Goal: Transaction & Acquisition: Purchase product/service

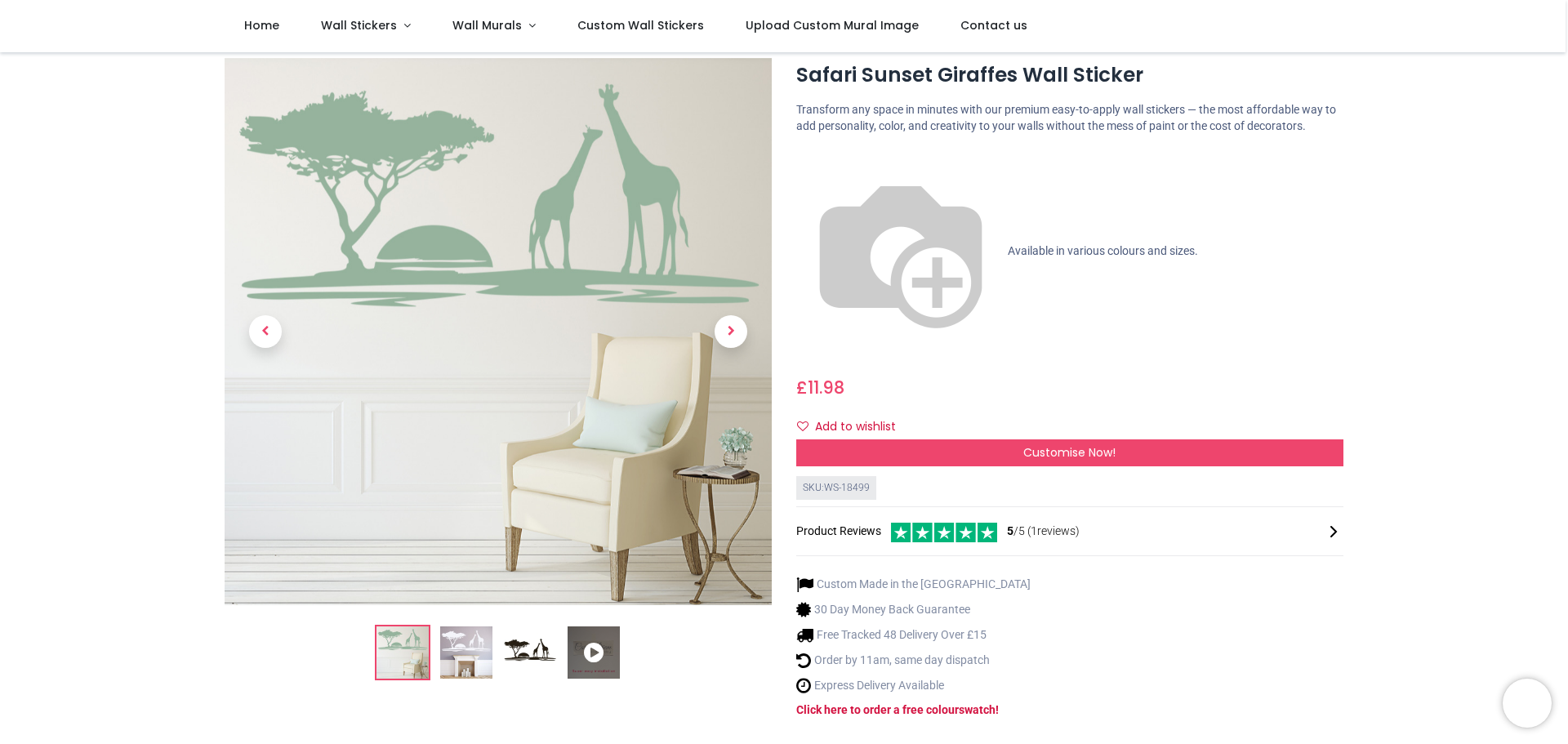
scroll to position [82, 0]
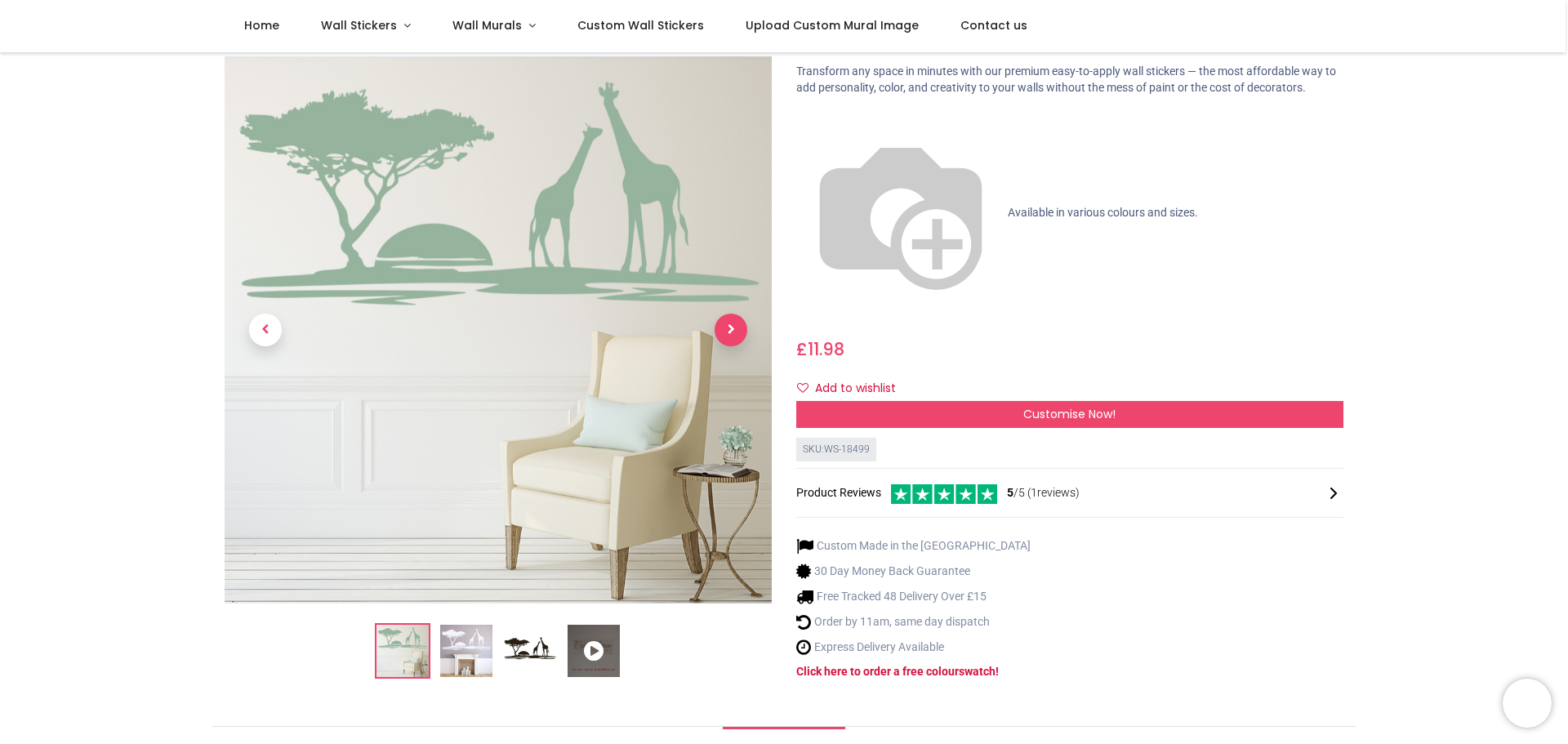
click at [735, 314] on span "Next" at bounding box center [731, 330] width 32 height 33
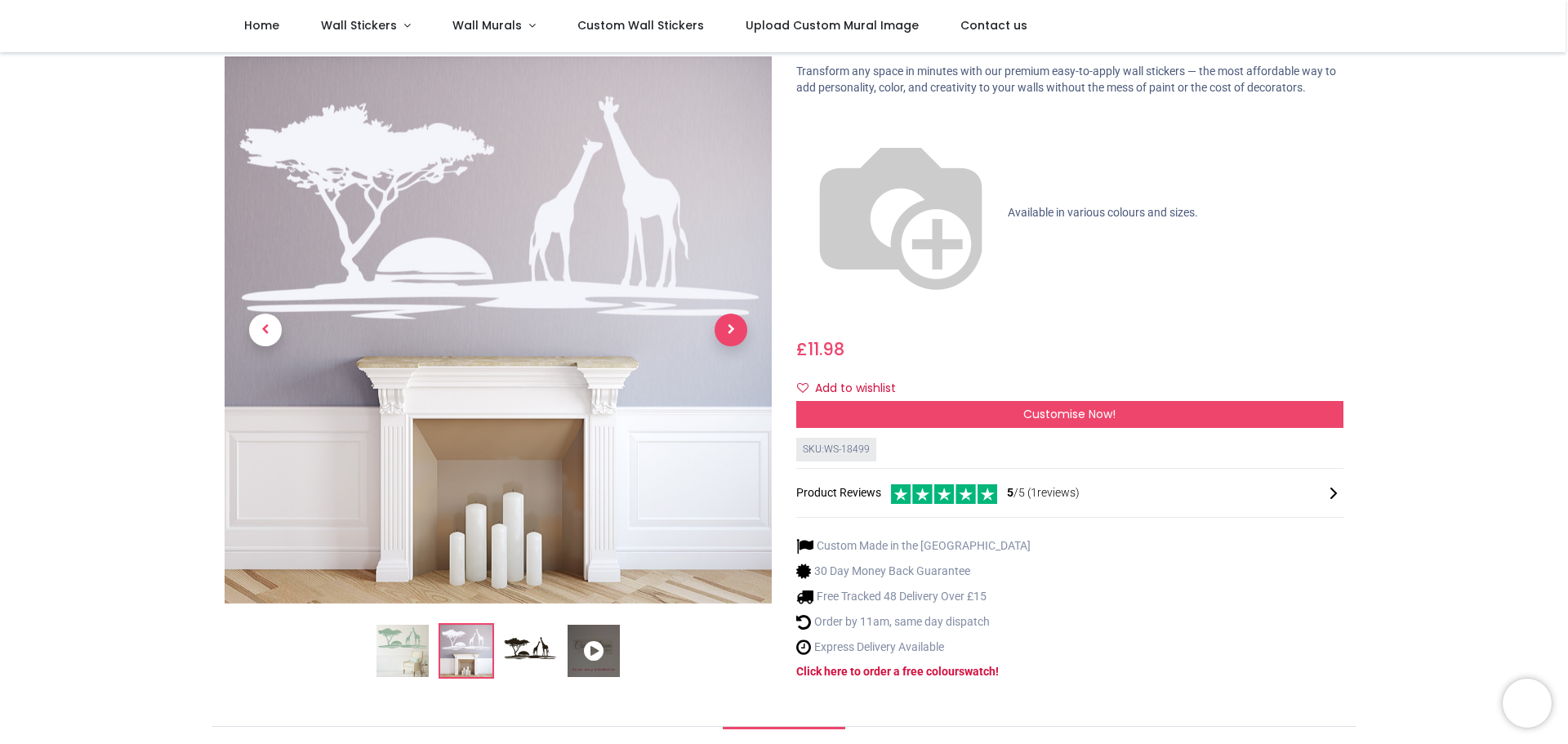
click at [732, 314] on span "Next" at bounding box center [731, 330] width 32 height 33
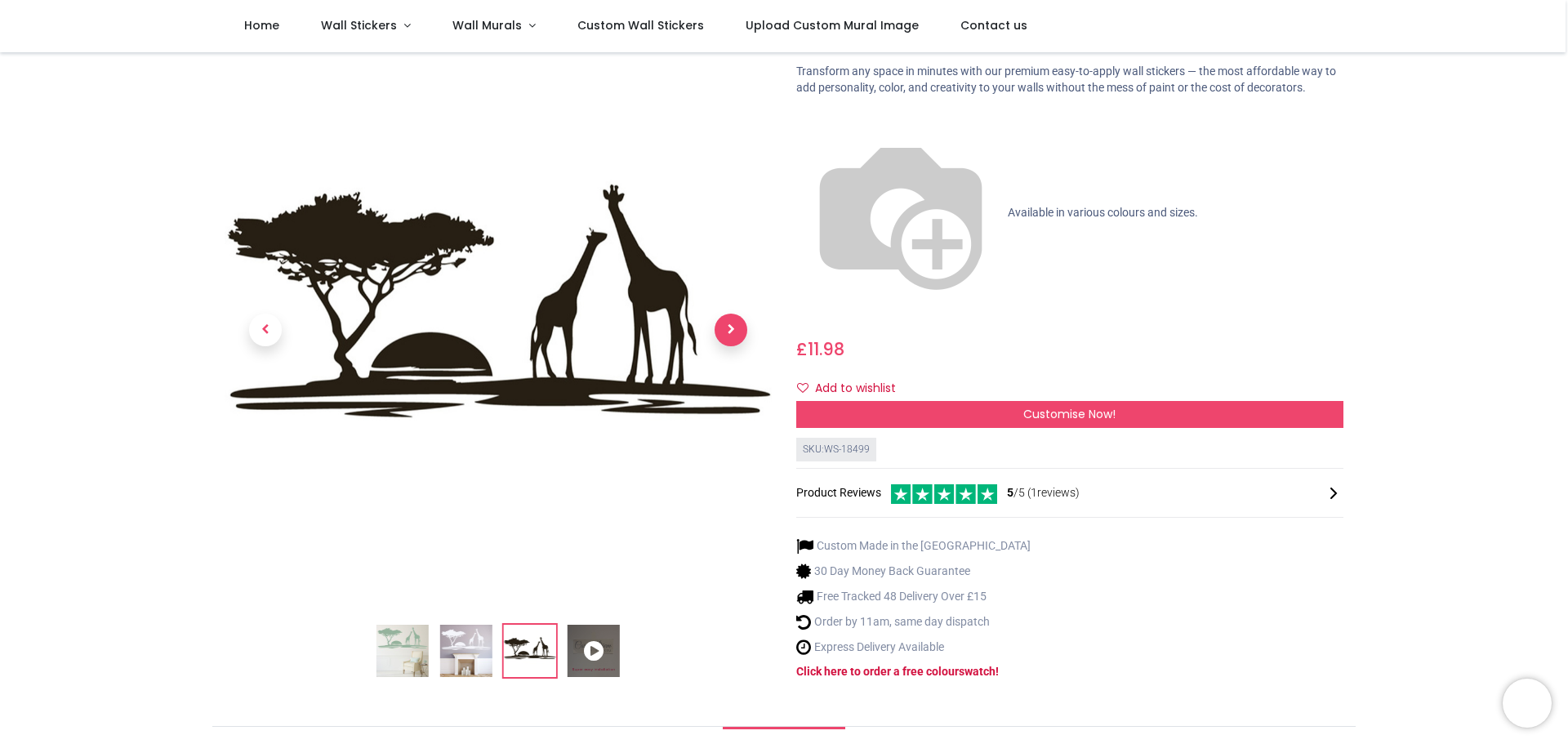
click at [732, 314] on span "Next" at bounding box center [731, 330] width 32 height 33
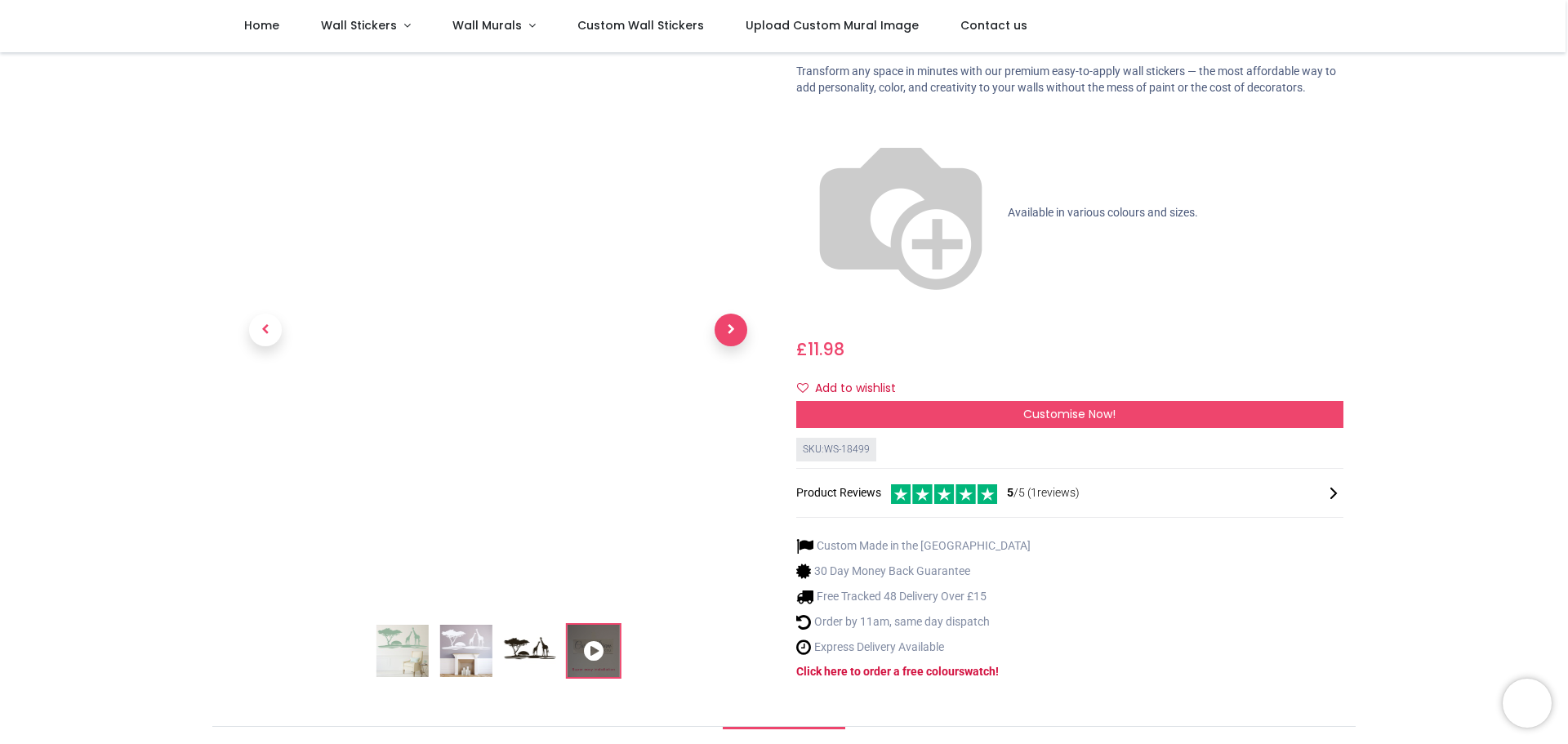
click at [732, 314] on span "Next" at bounding box center [731, 330] width 32 height 33
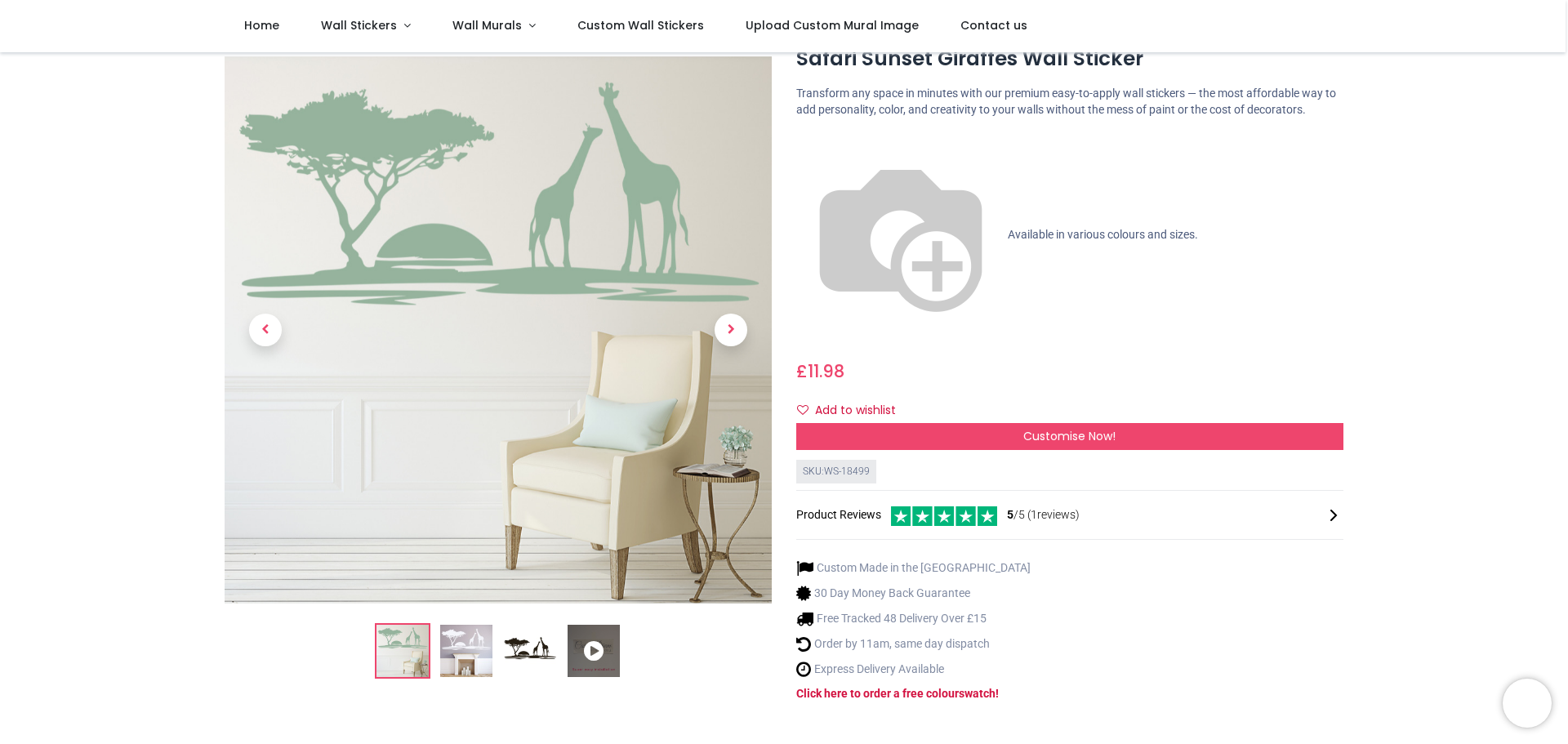
scroll to position [0, 0]
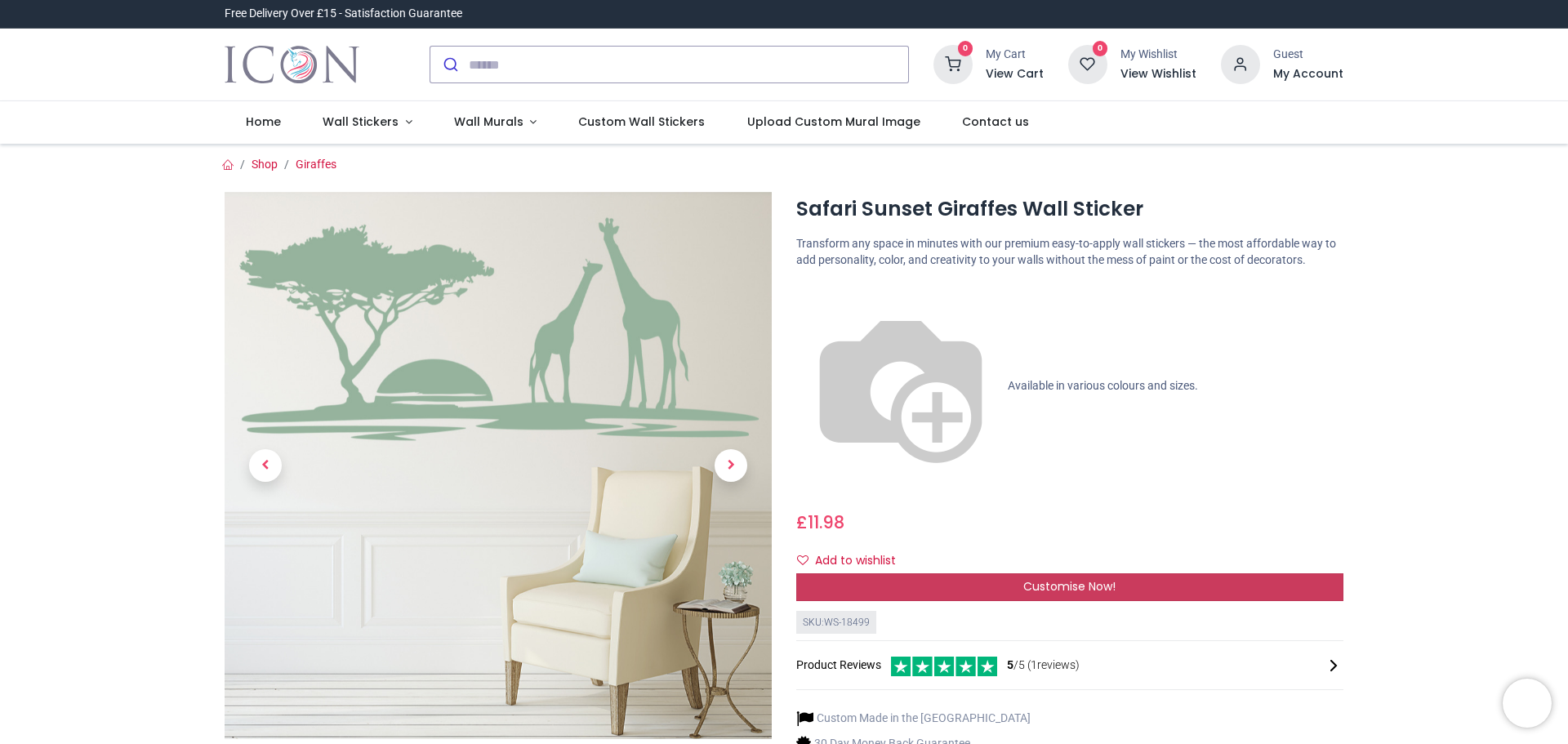
click at [1080, 579] on span "Customise Now!" at bounding box center [1069, 587] width 92 height 17
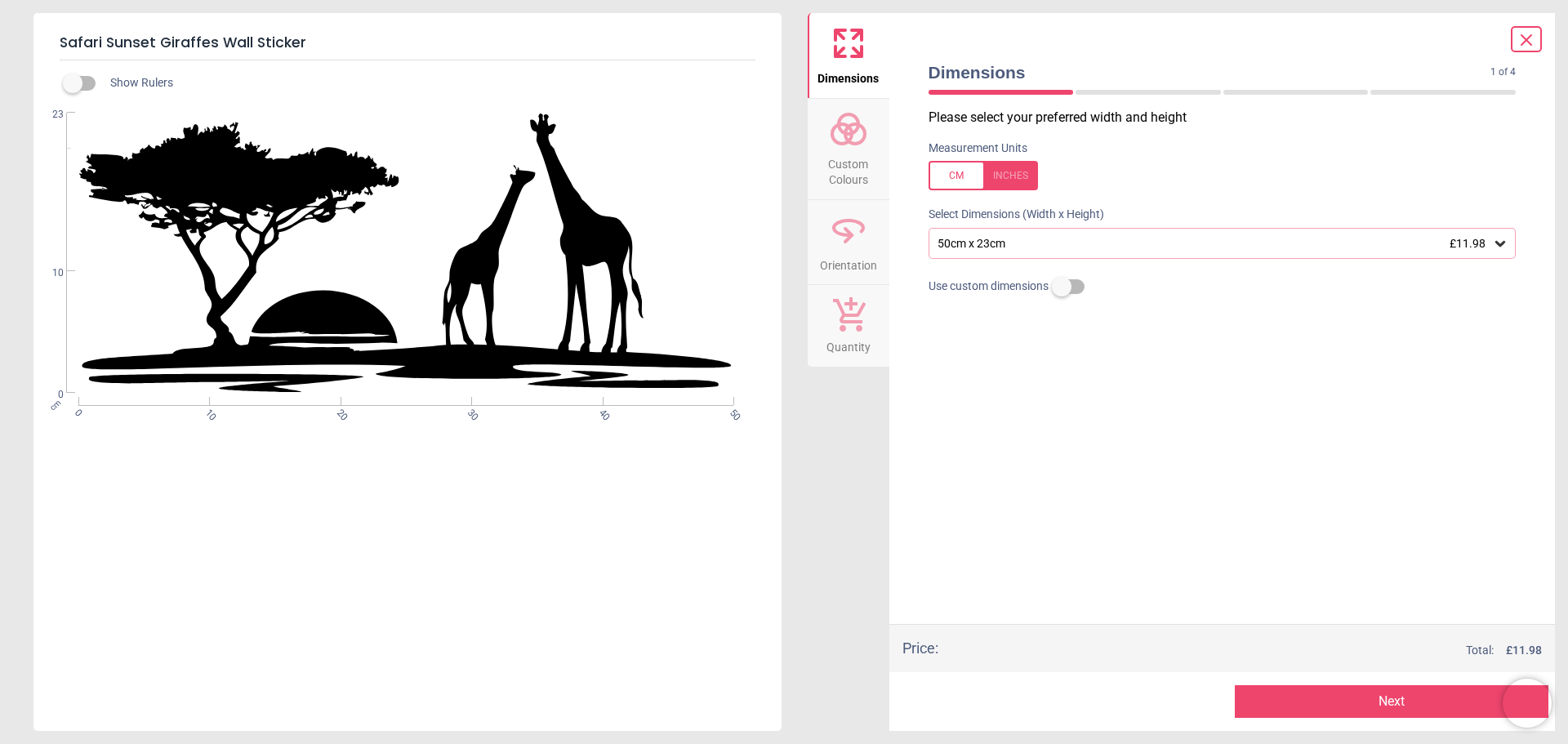
click at [869, 162] on span "Custom Colours" at bounding box center [849, 168] width 78 height 40
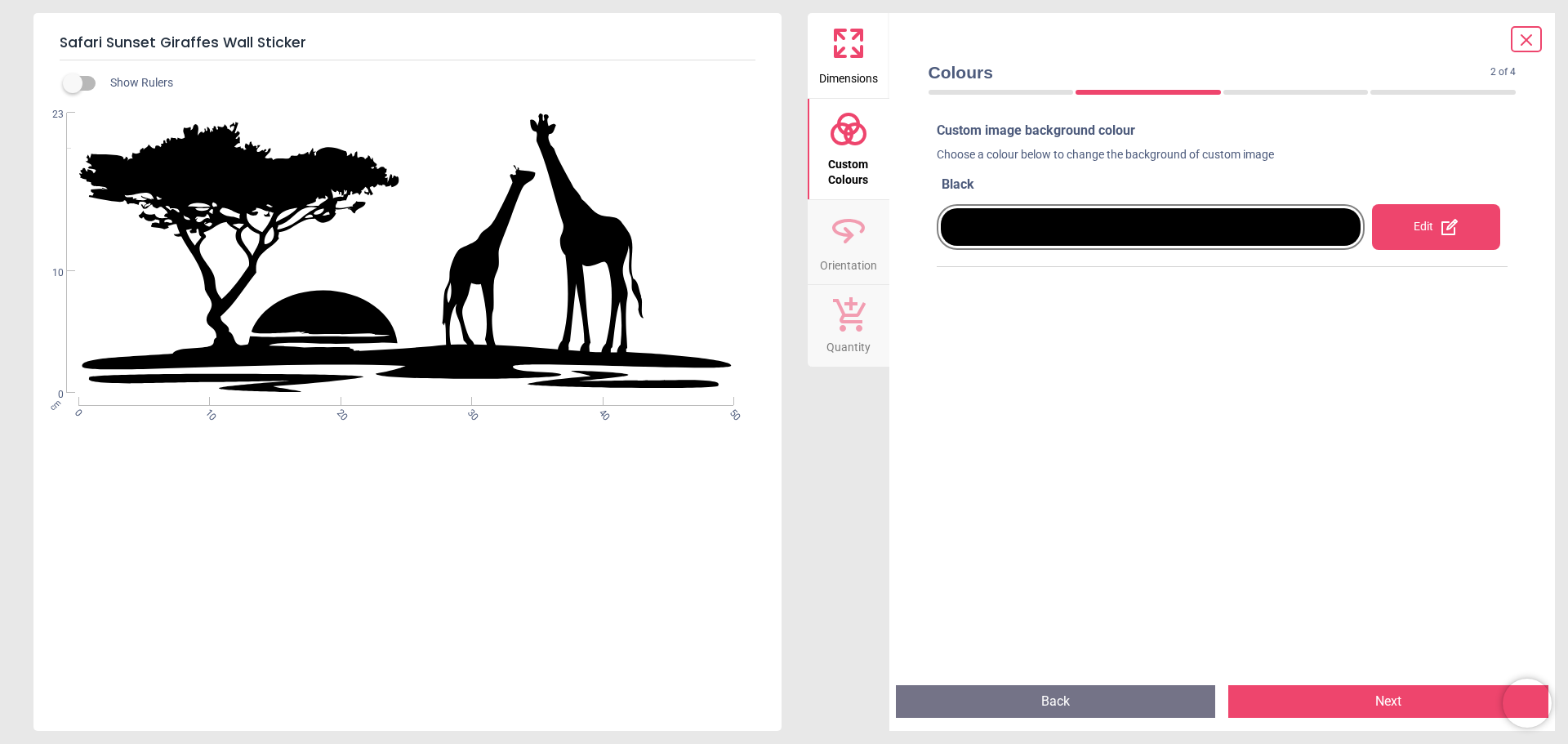
click at [1440, 231] on icon at bounding box center [1449, 227] width 19 height 20
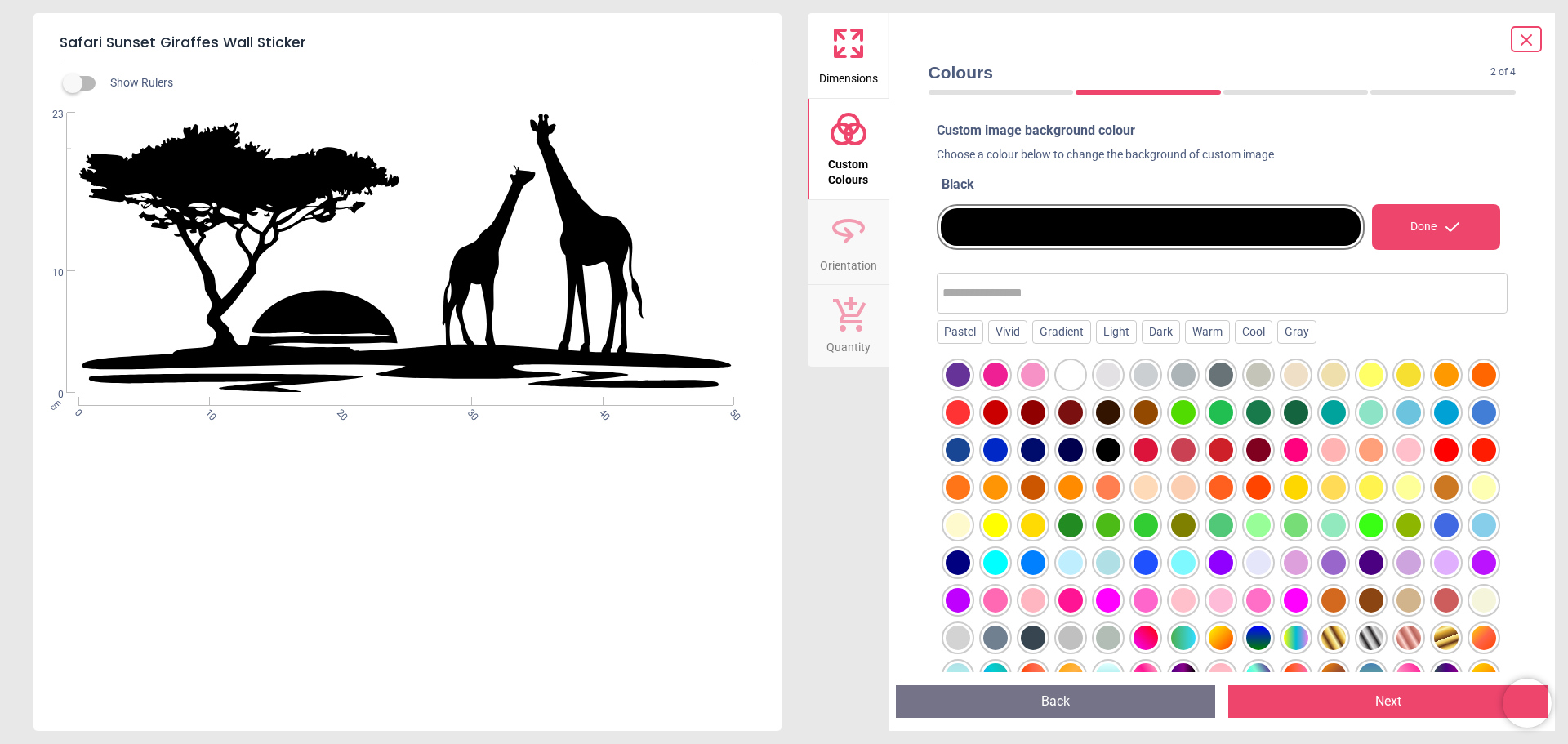
click at [1308, 408] on div at bounding box center [1296, 412] width 24 height 24
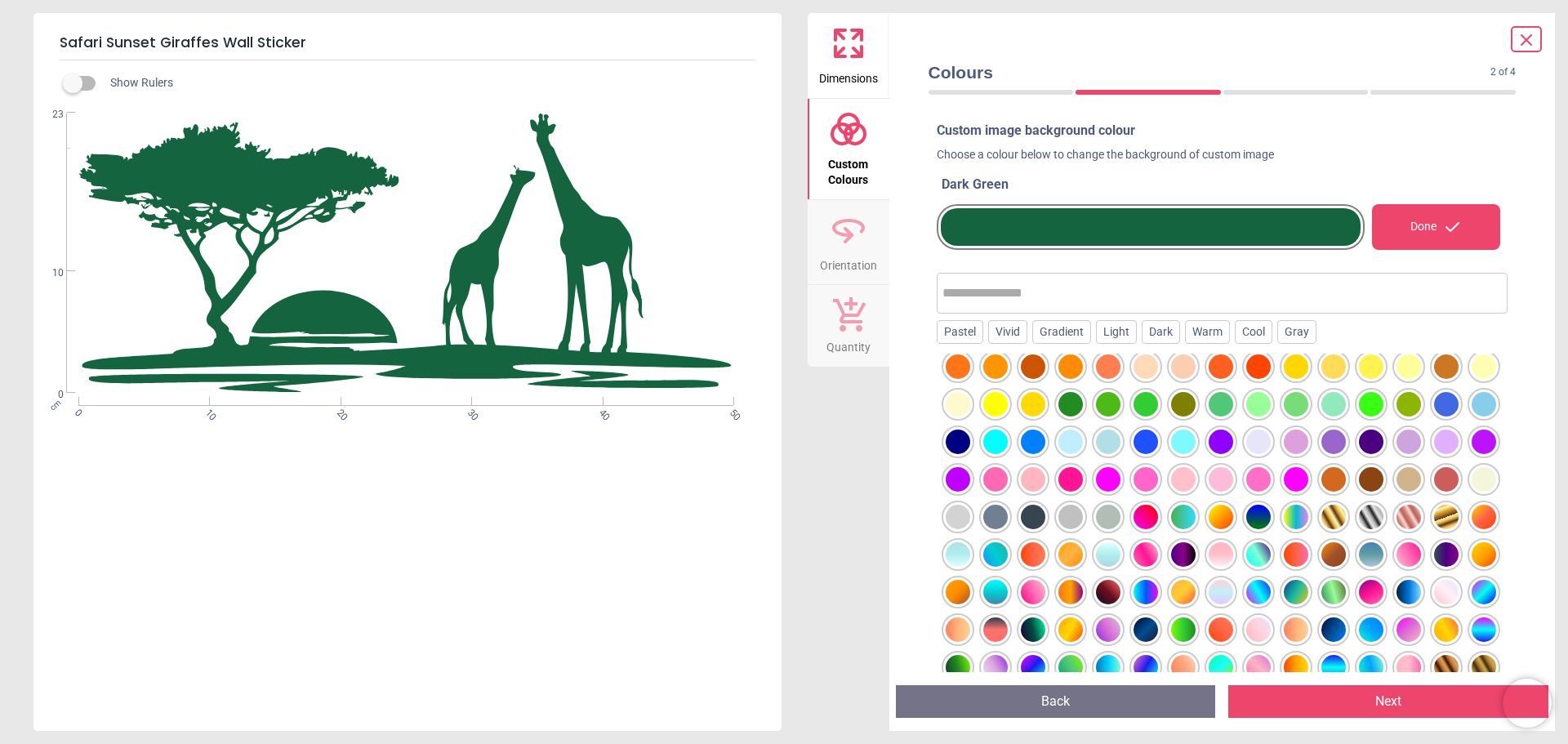
scroll to position [163, 0]
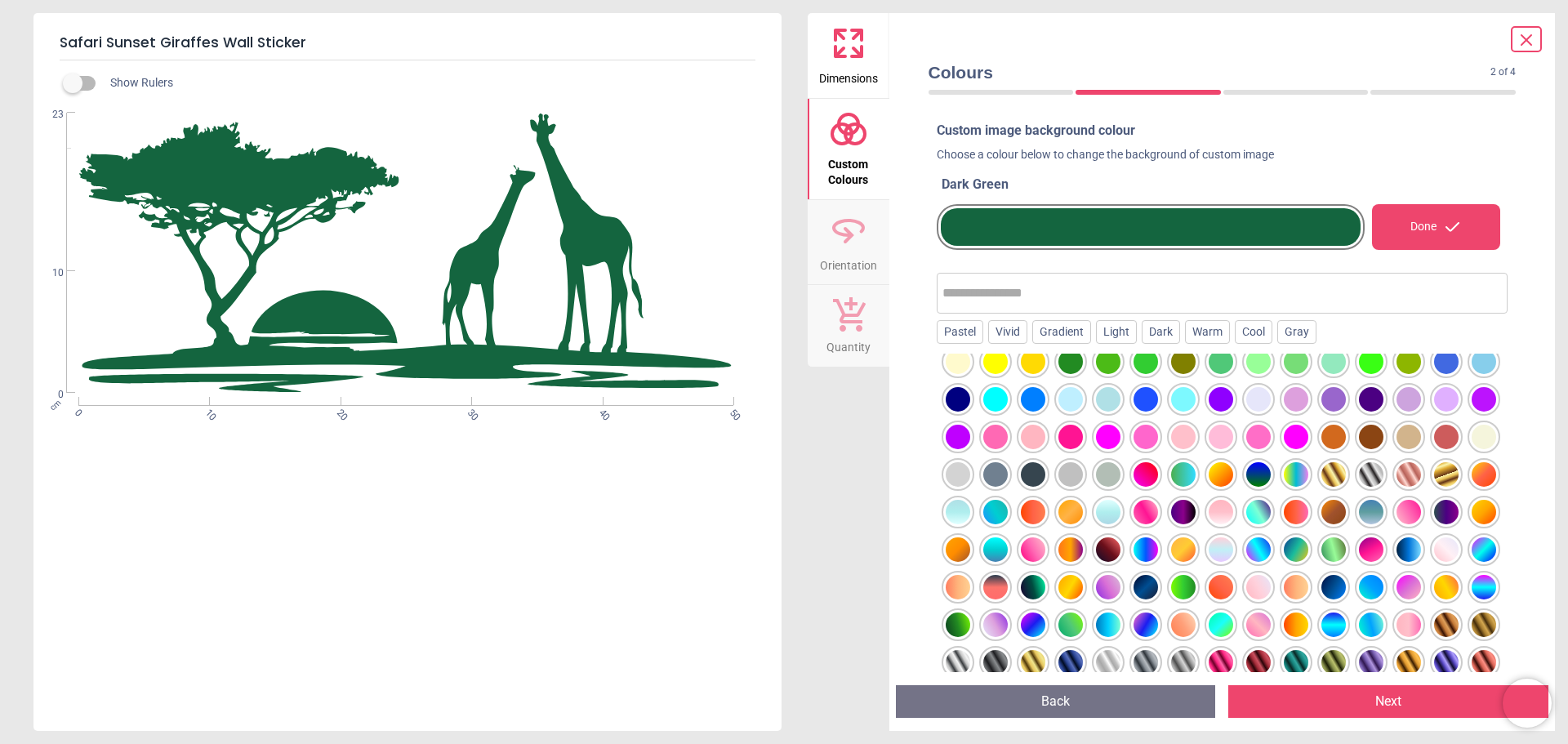
click at [1434, 487] on div at bounding box center [1446, 475] width 24 height 24
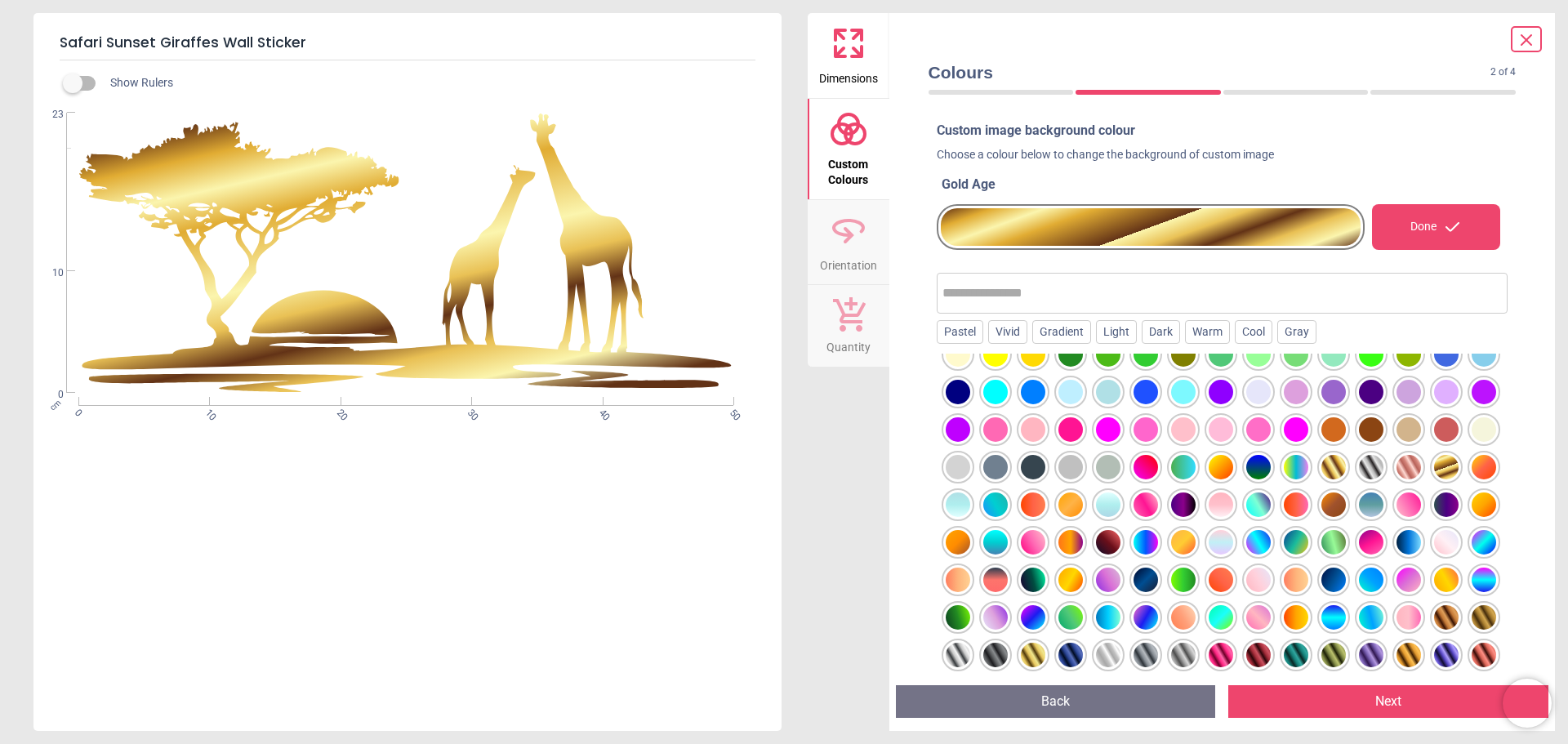
scroll to position [208, 0]
click at [1321, 655] on div at bounding box center [1333, 655] width 24 height 24
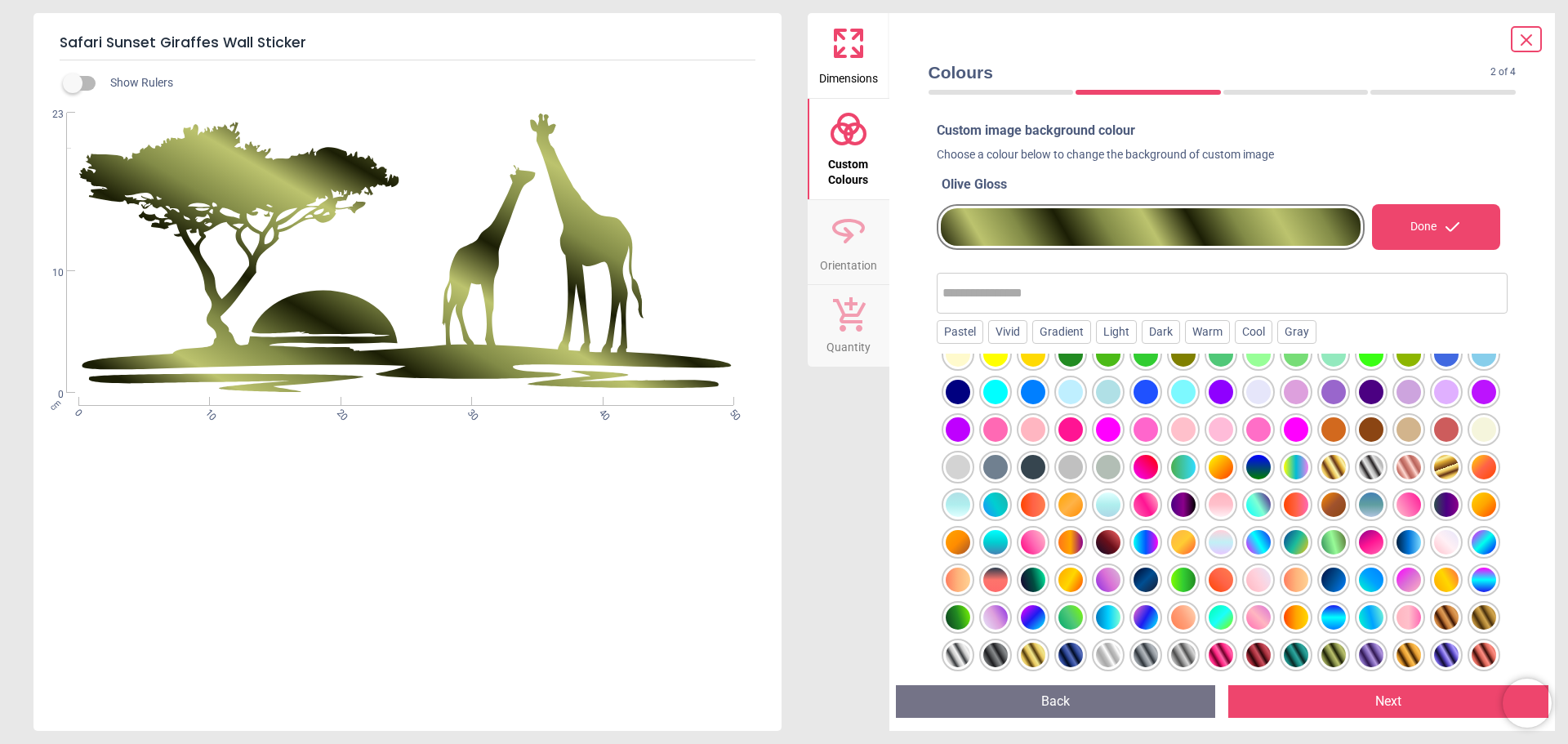
scroll to position [126, 0]
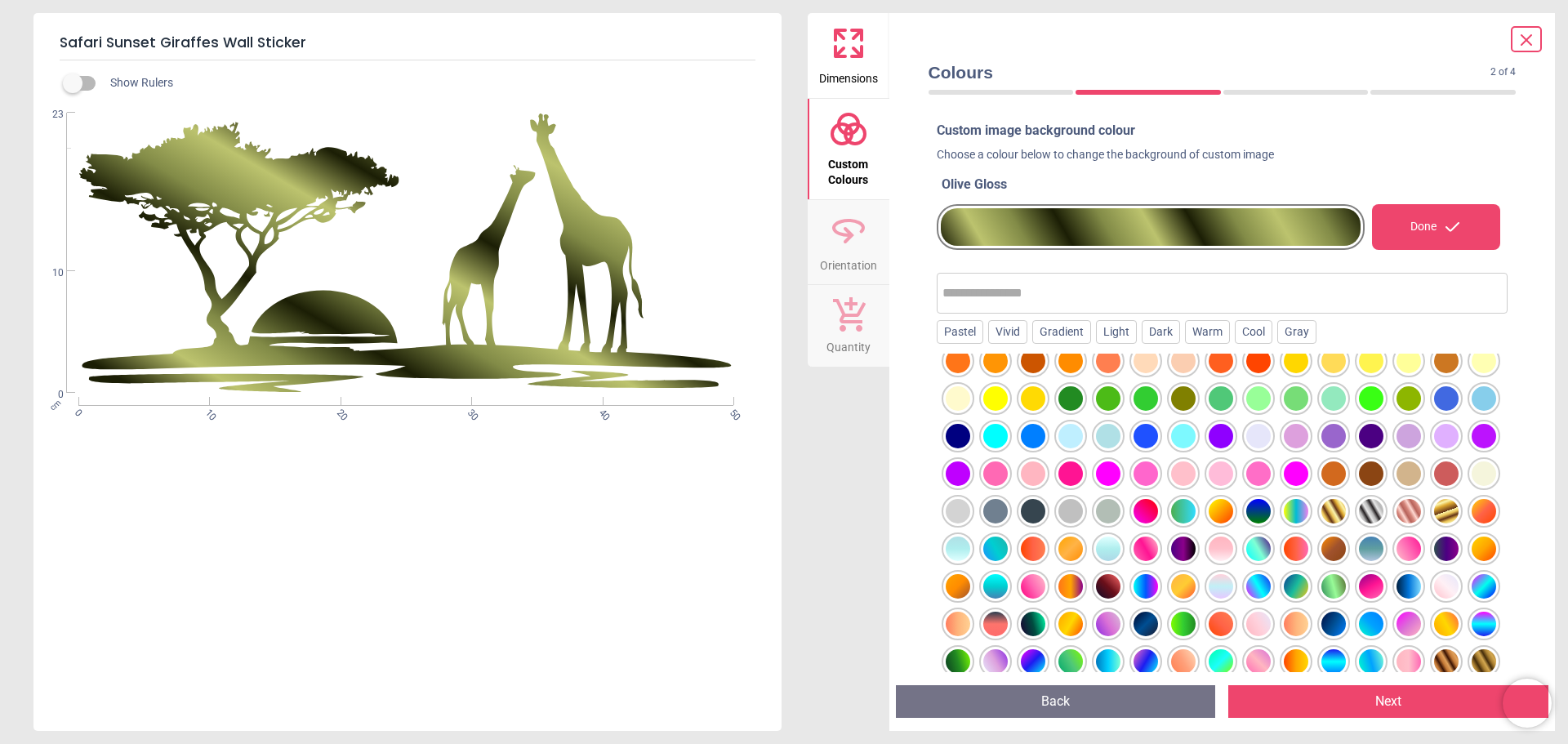
click at [1284, 524] on div at bounding box center [1296, 511] width 24 height 24
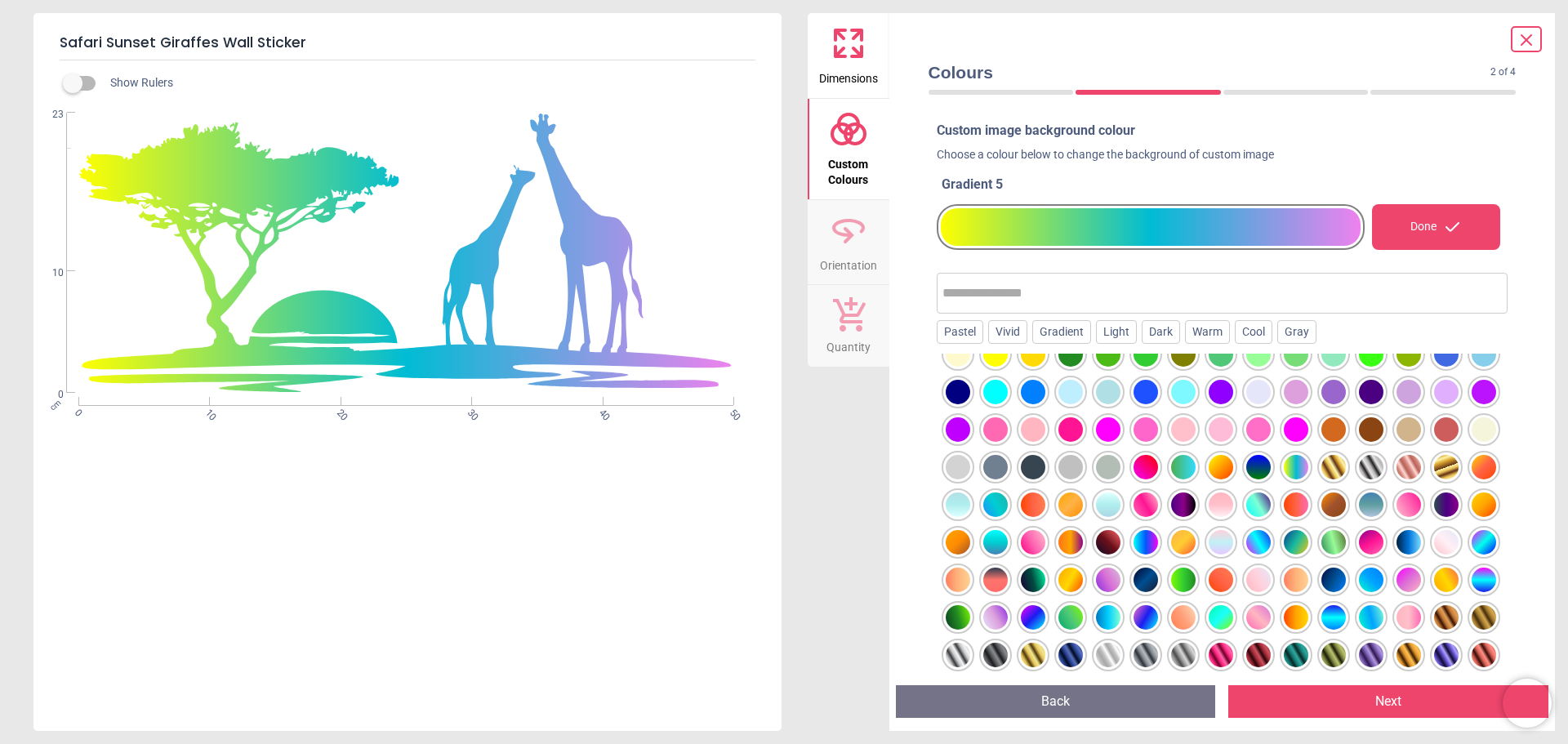
scroll to position [132, 0]
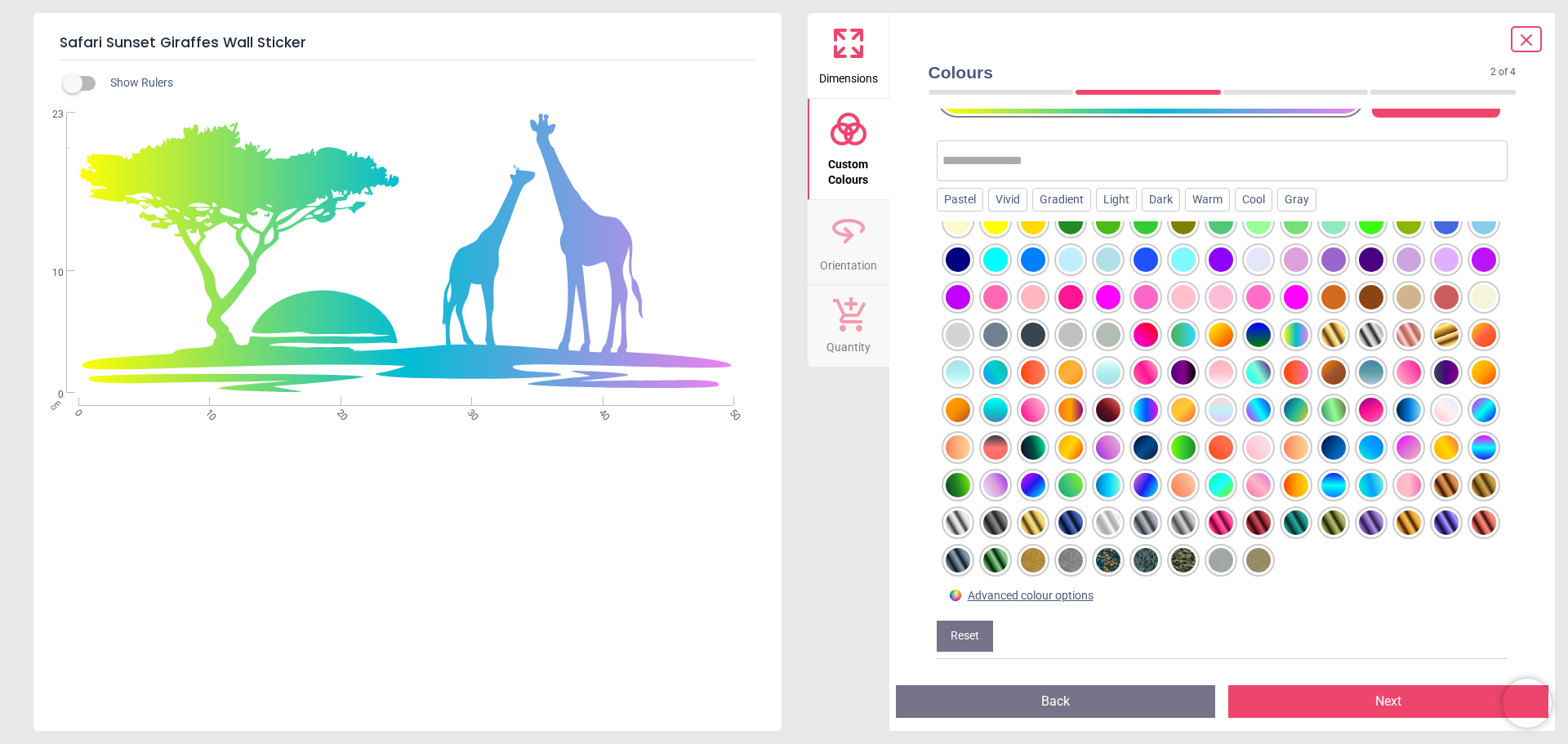
click at [1095, 562] on div at bounding box center [1108, 560] width 24 height 24
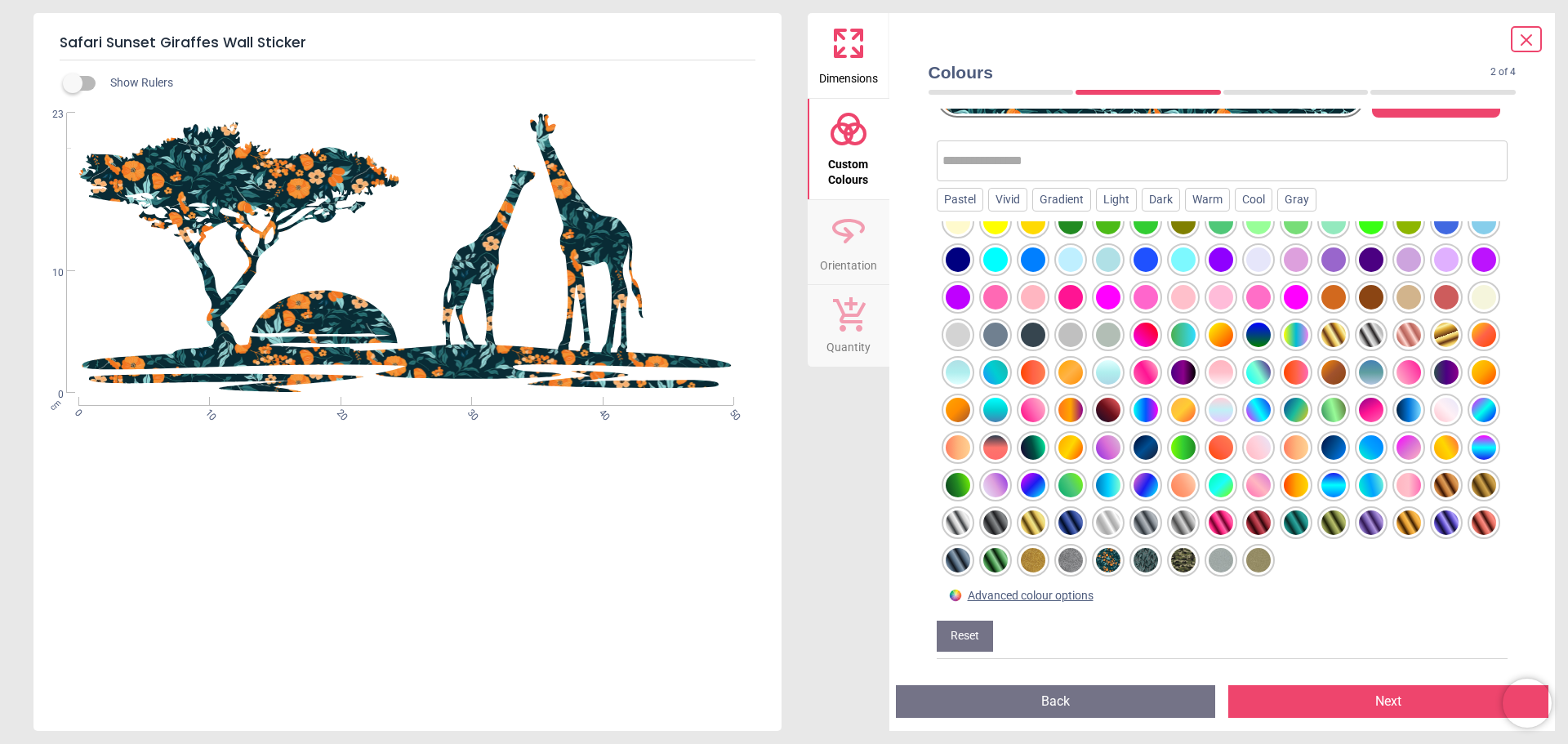
click at [1134, 560] on div at bounding box center [1146, 560] width 24 height 24
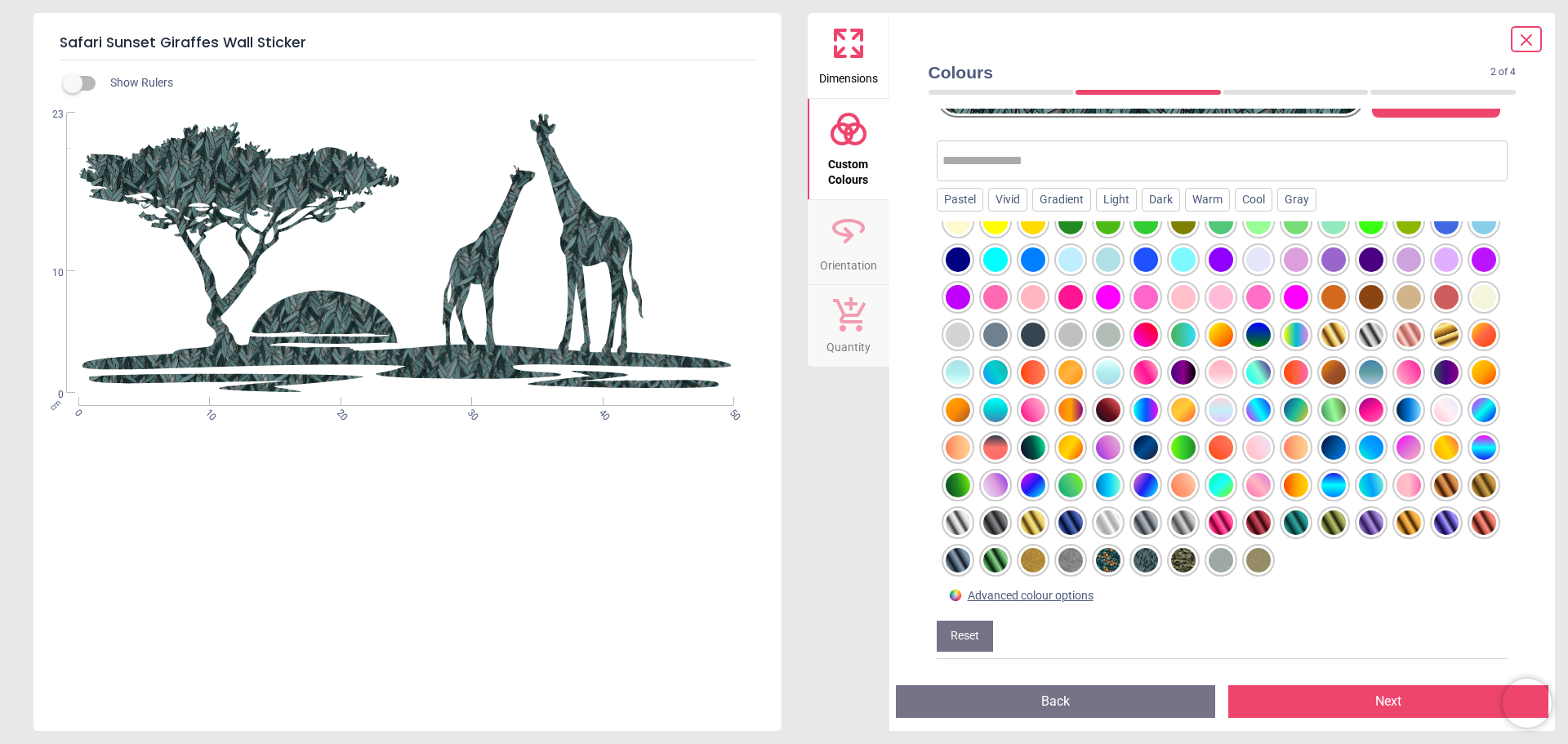
click at [1171, 560] on div at bounding box center [1183, 560] width 24 height 24
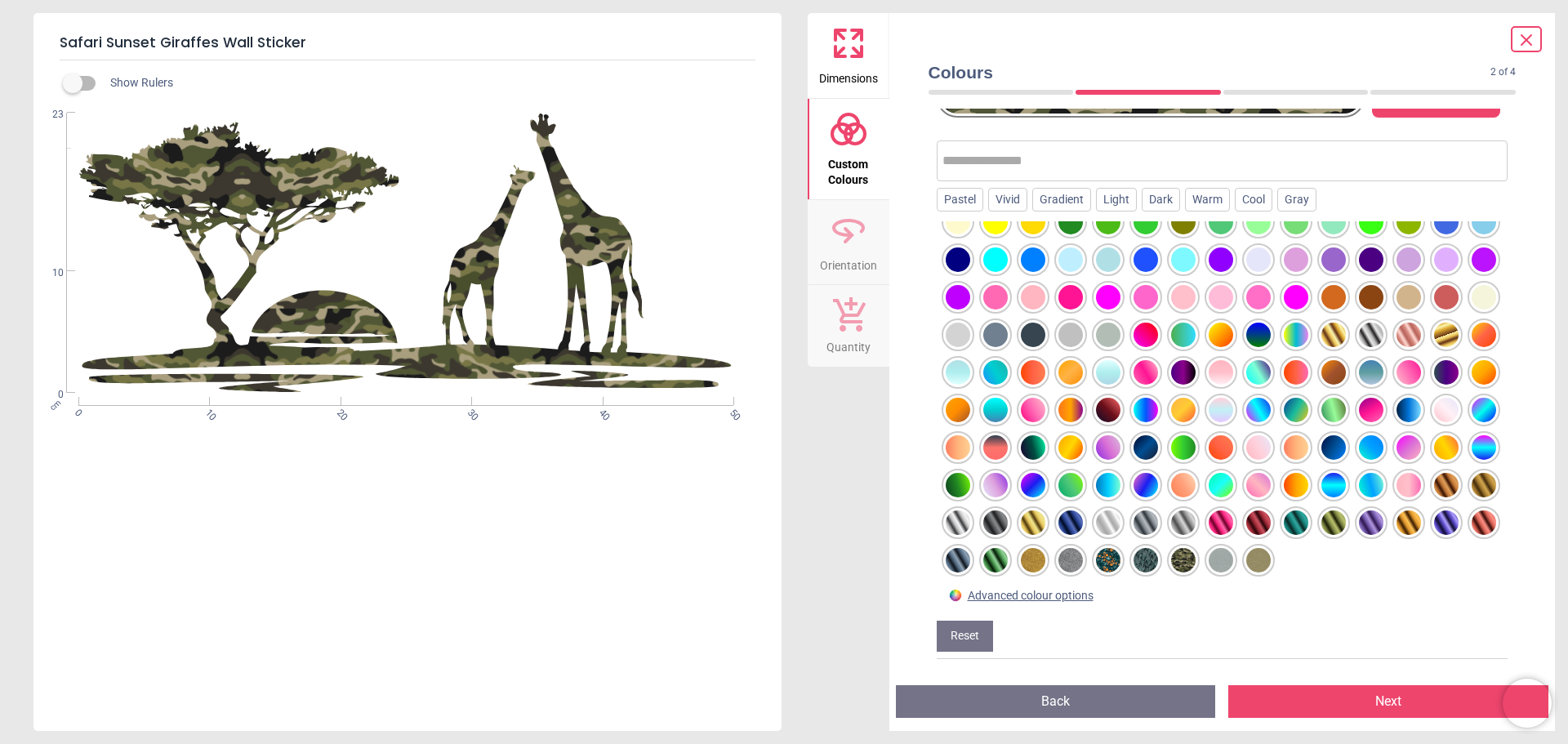
click at [983, 568] on div at bounding box center [995, 560] width 24 height 24
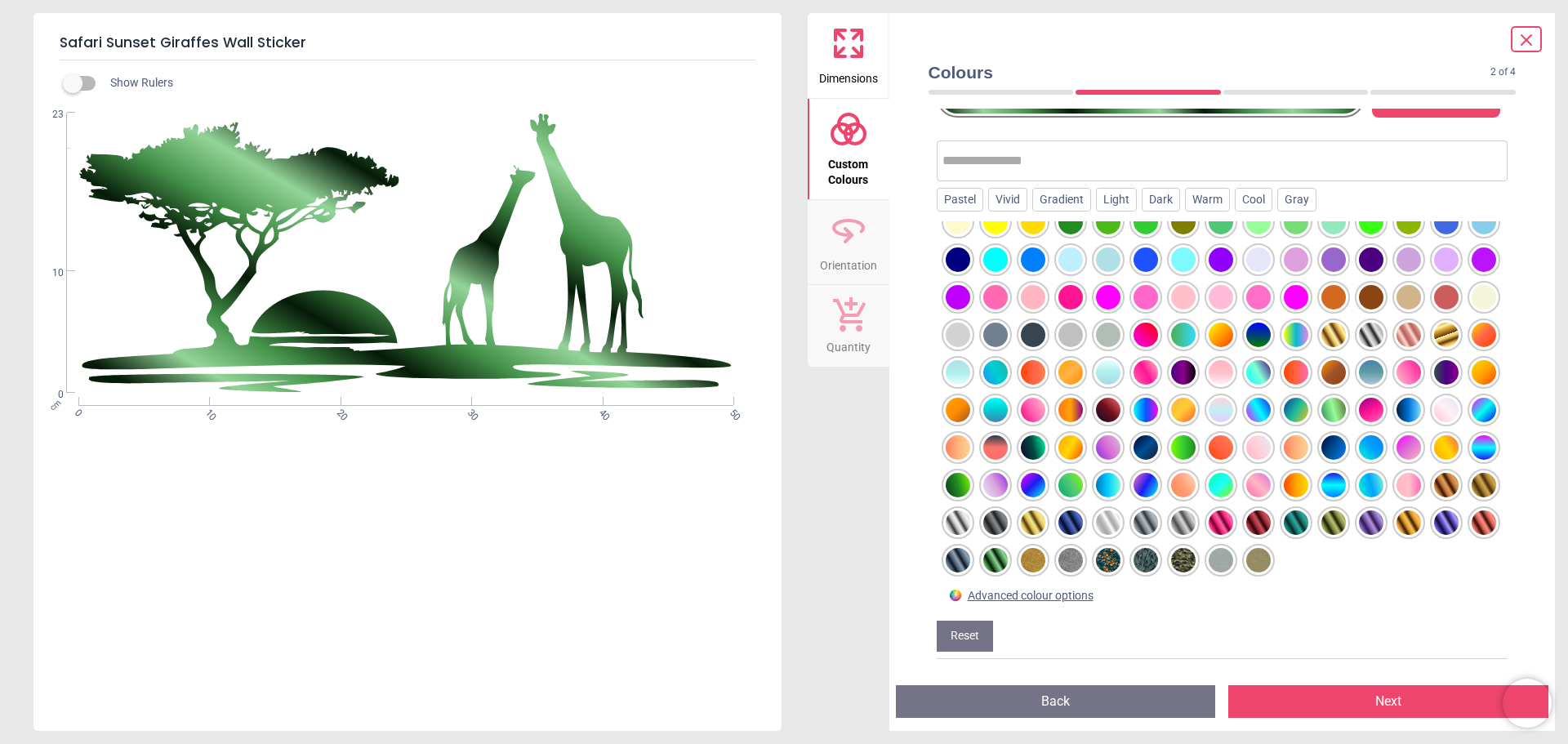
click at [1021, 558] on div at bounding box center [1033, 560] width 24 height 24
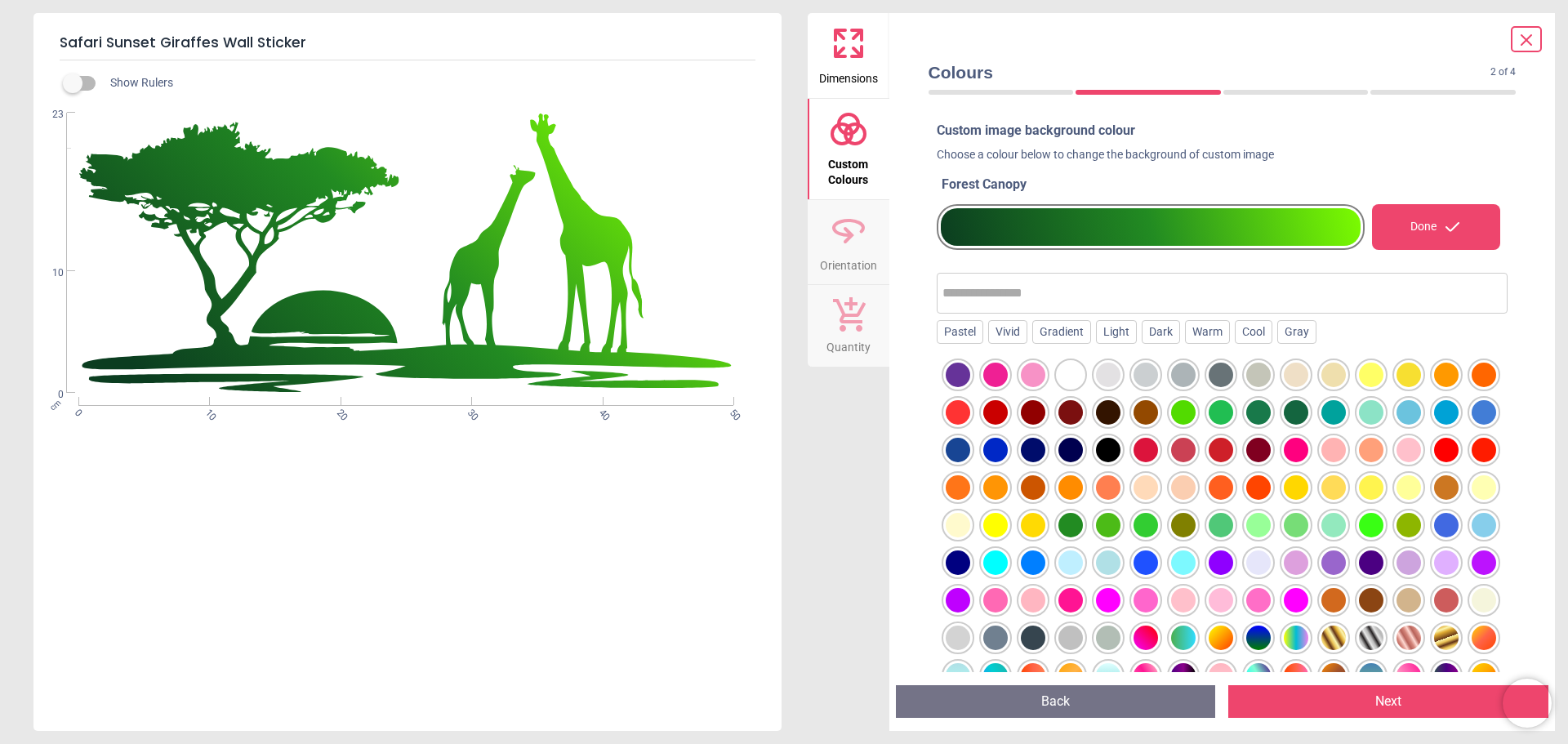
scroll to position [208, 0]
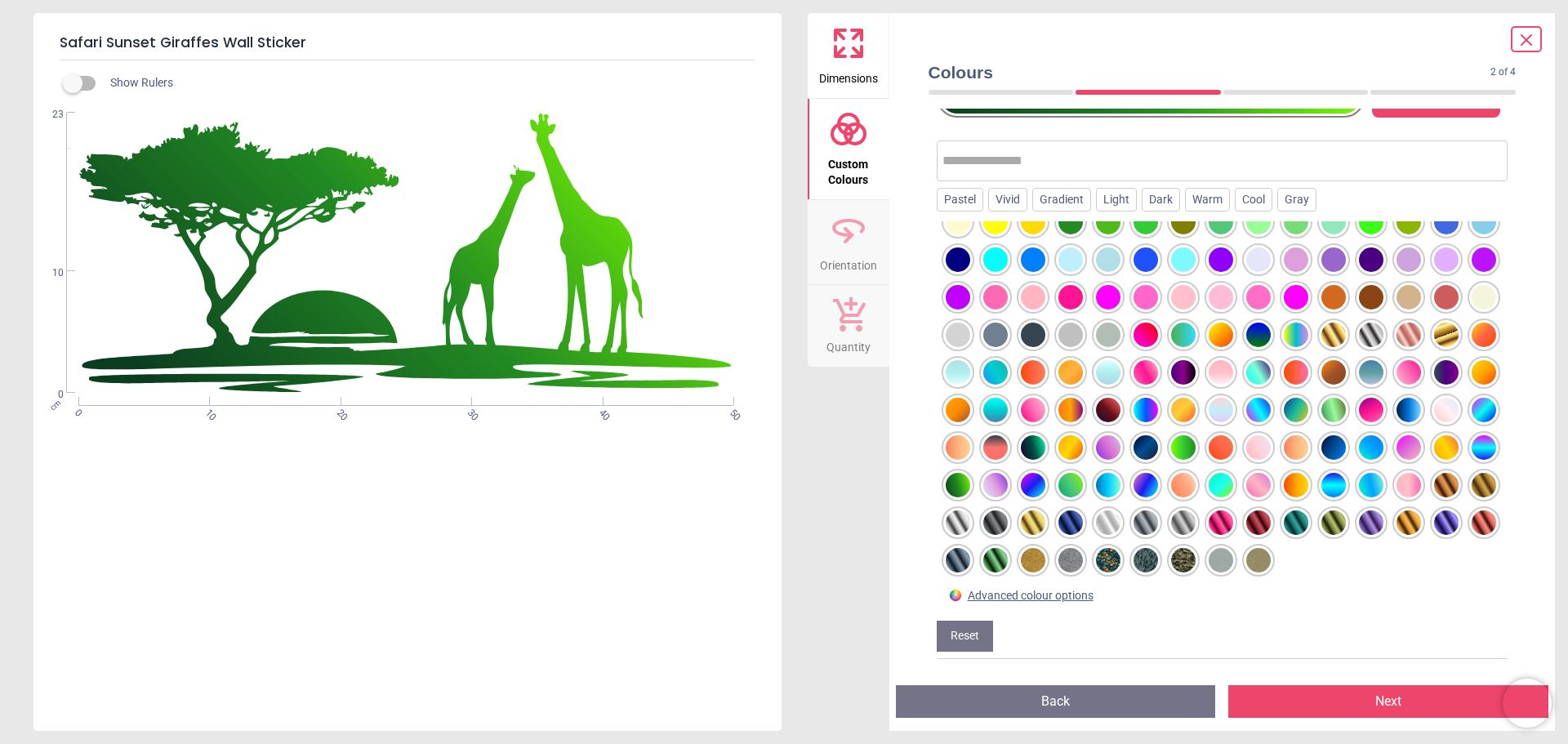
click at [1134, 560] on div at bounding box center [1146, 560] width 24 height 24
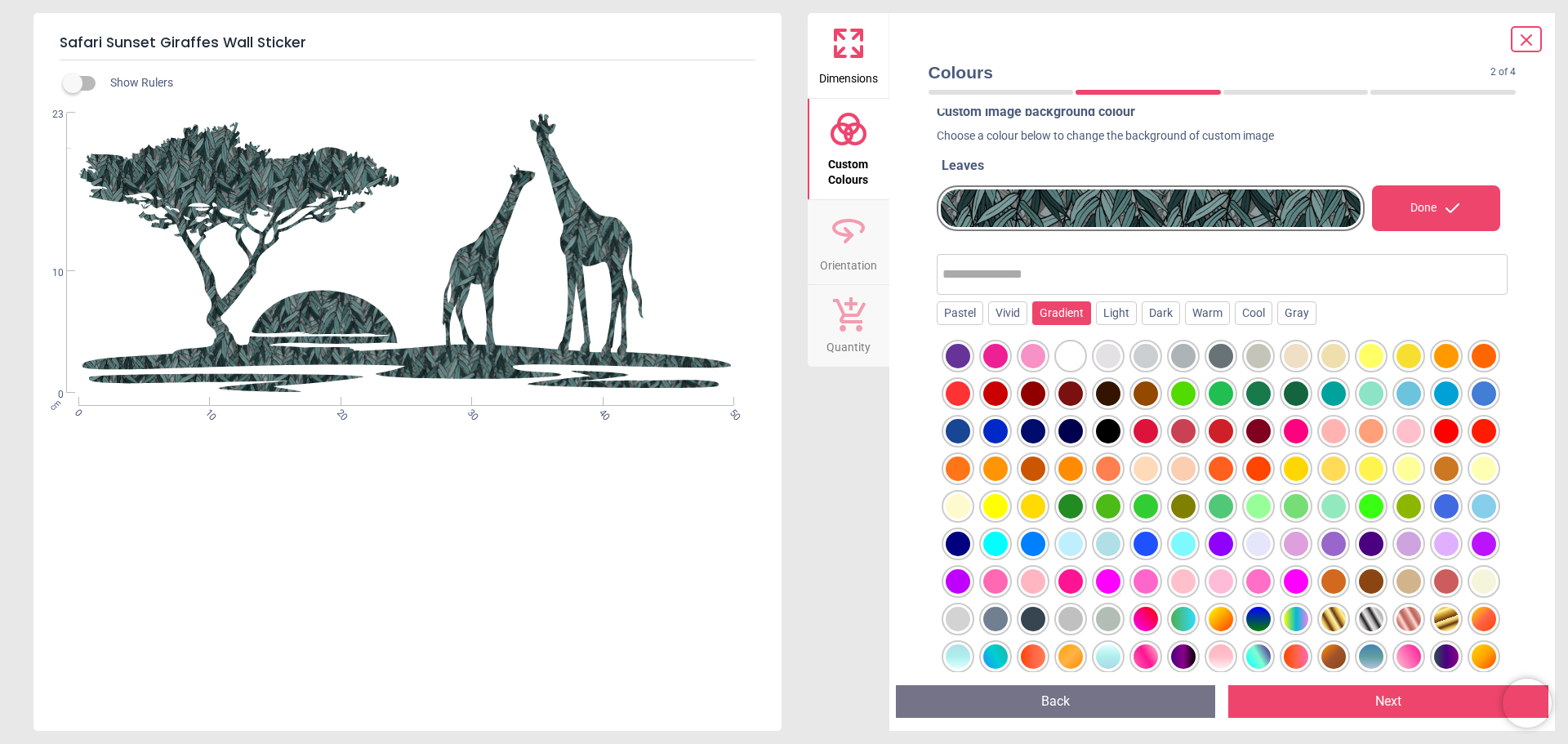
scroll to position [0, 0]
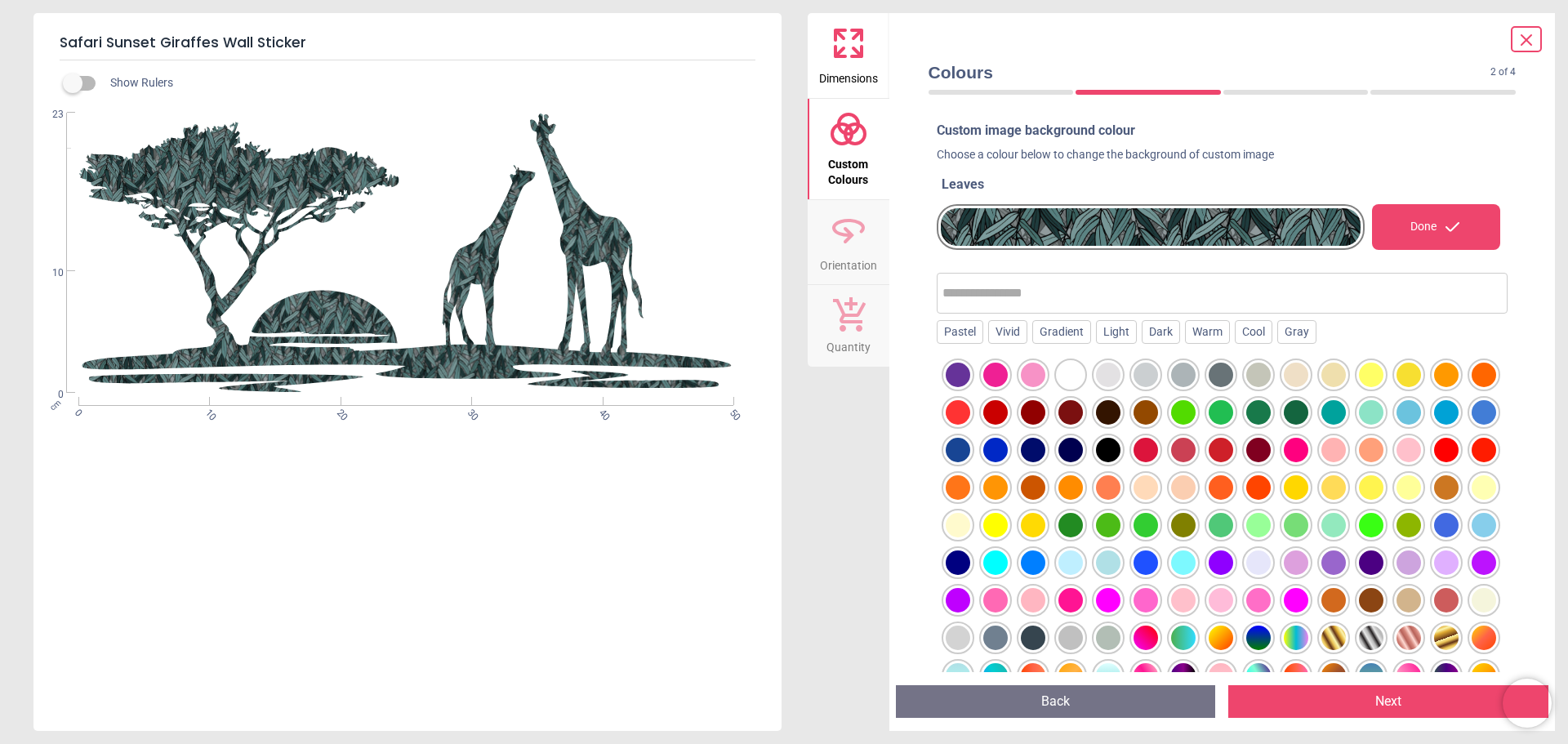
click at [844, 67] on span "Dimensions" at bounding box center [848, 75] width 58 height 24
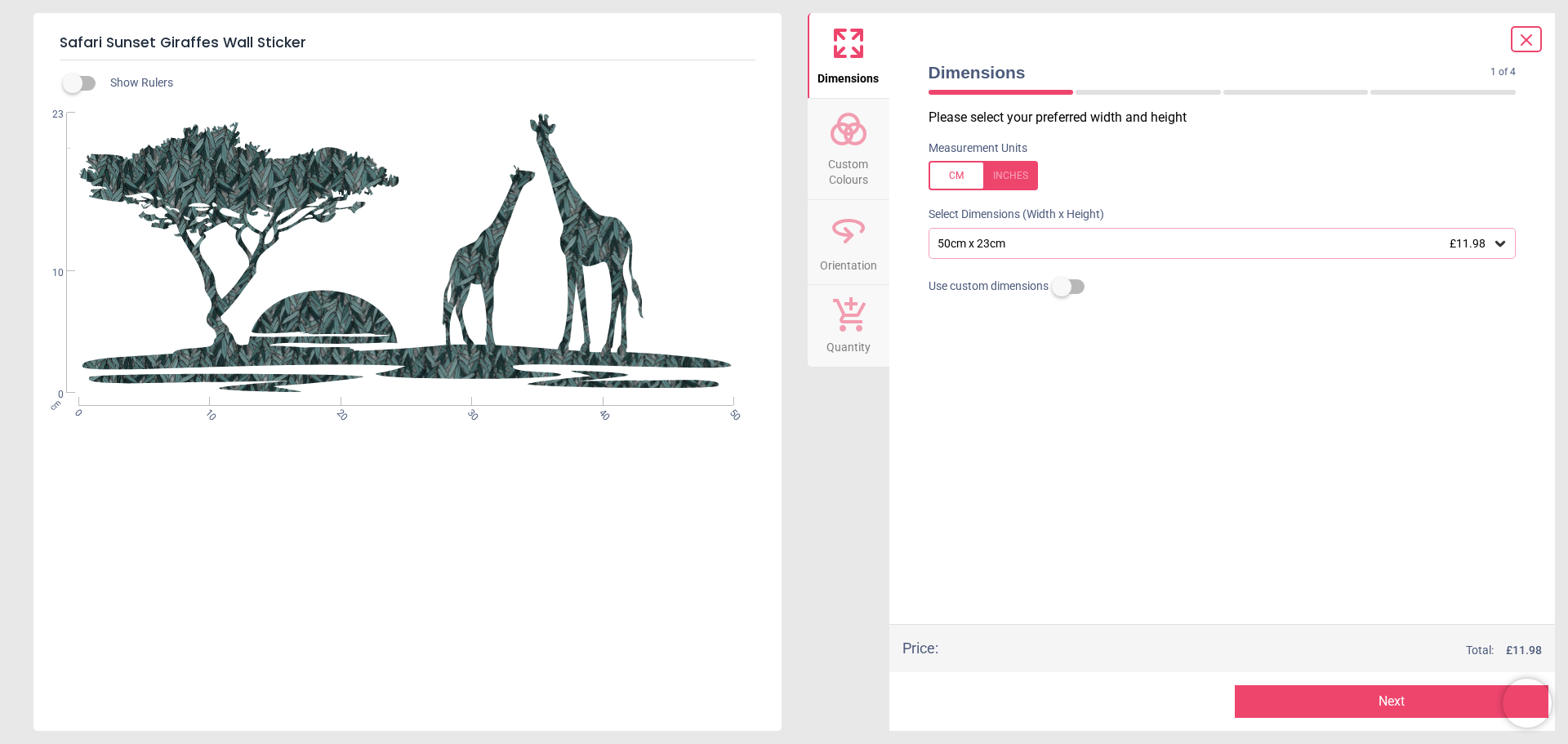
click at [950, 242] on div "50cm x 23cm £11.98" at bounding box center [1214, 243] width 557 height 14
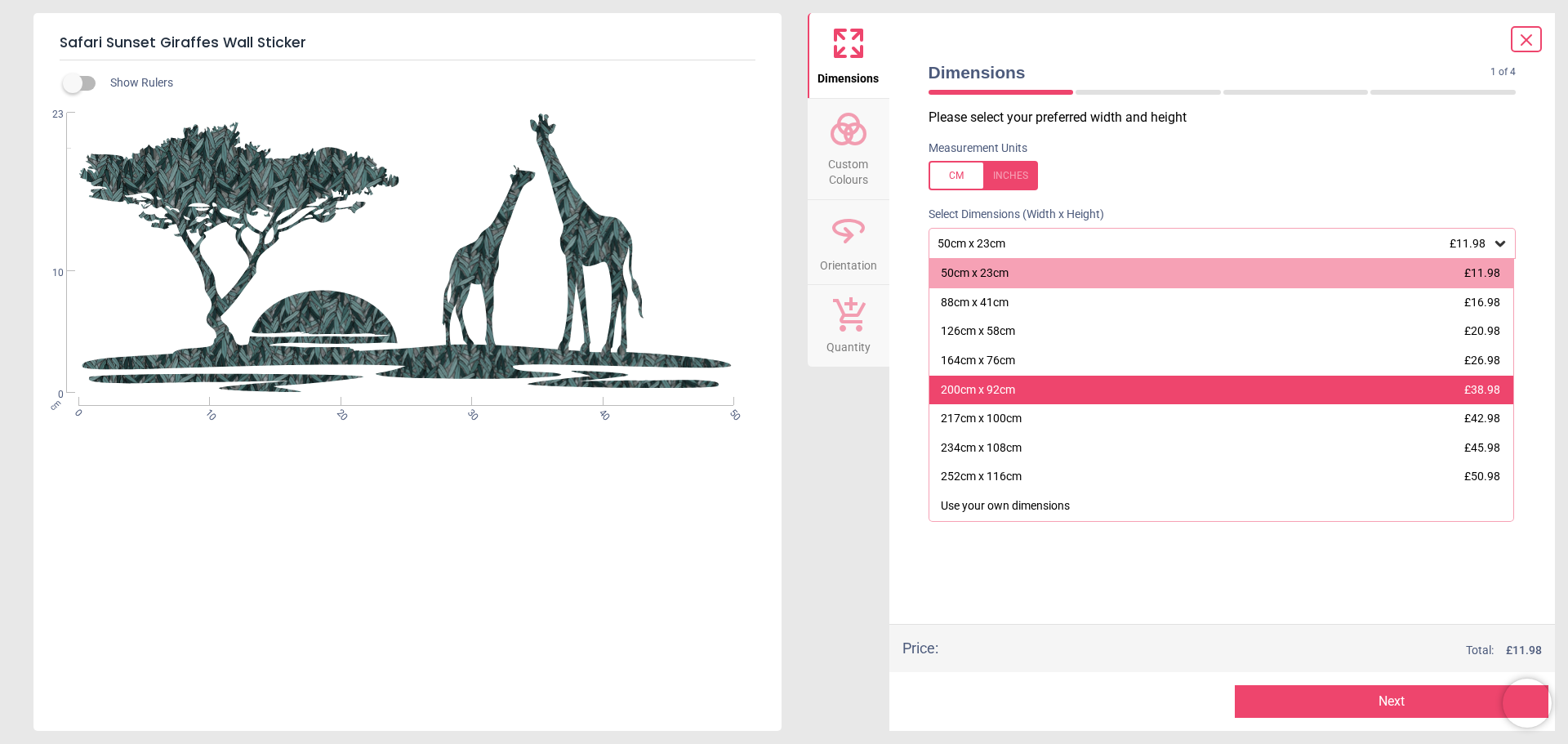
click at [1102, 385] on div "200cm x 92cm £38.98" at bounding box center [1222, 391] width 585 height 30
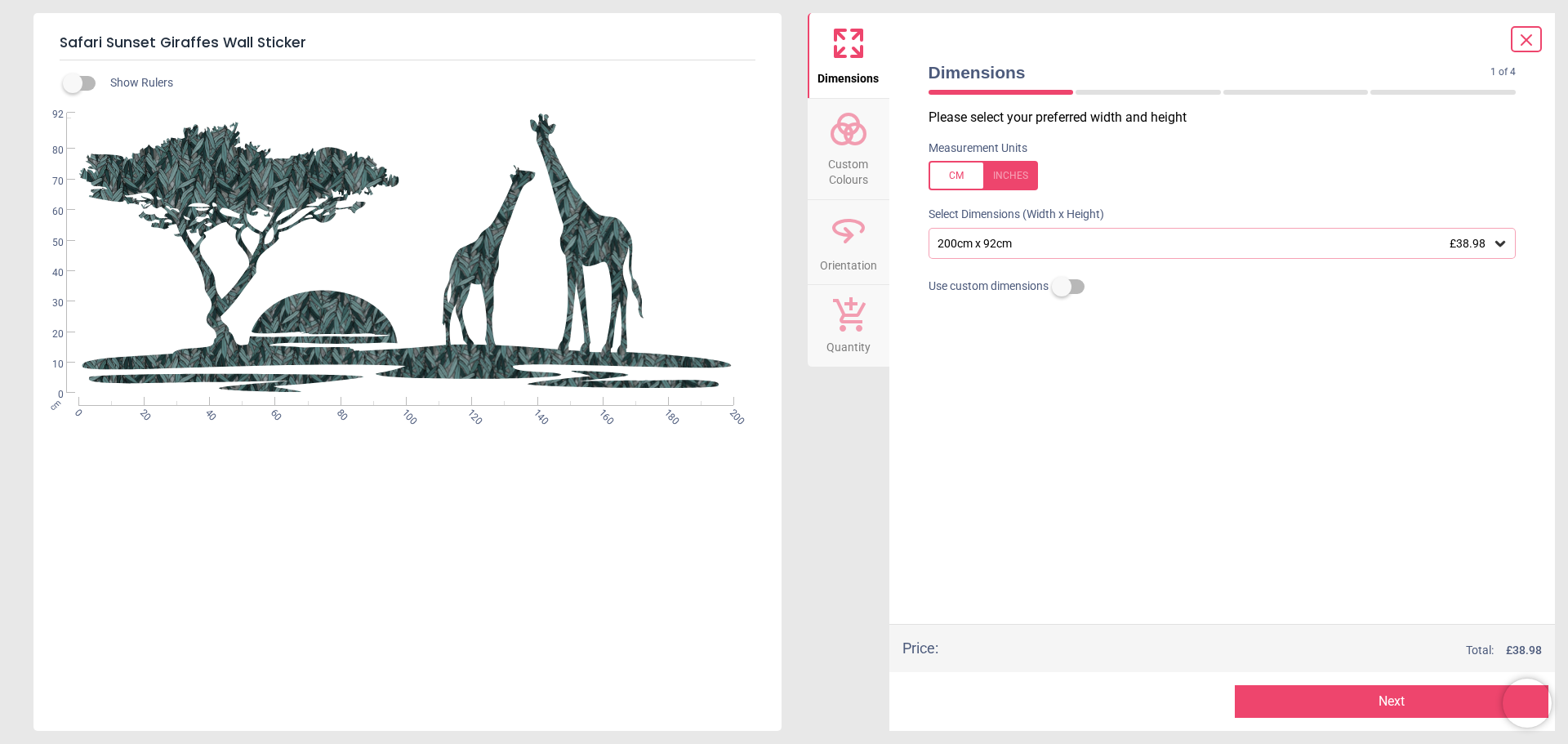
click at [865, 163] on span "Custom Colours" at bounding box center [849, 168] width 78 height 40
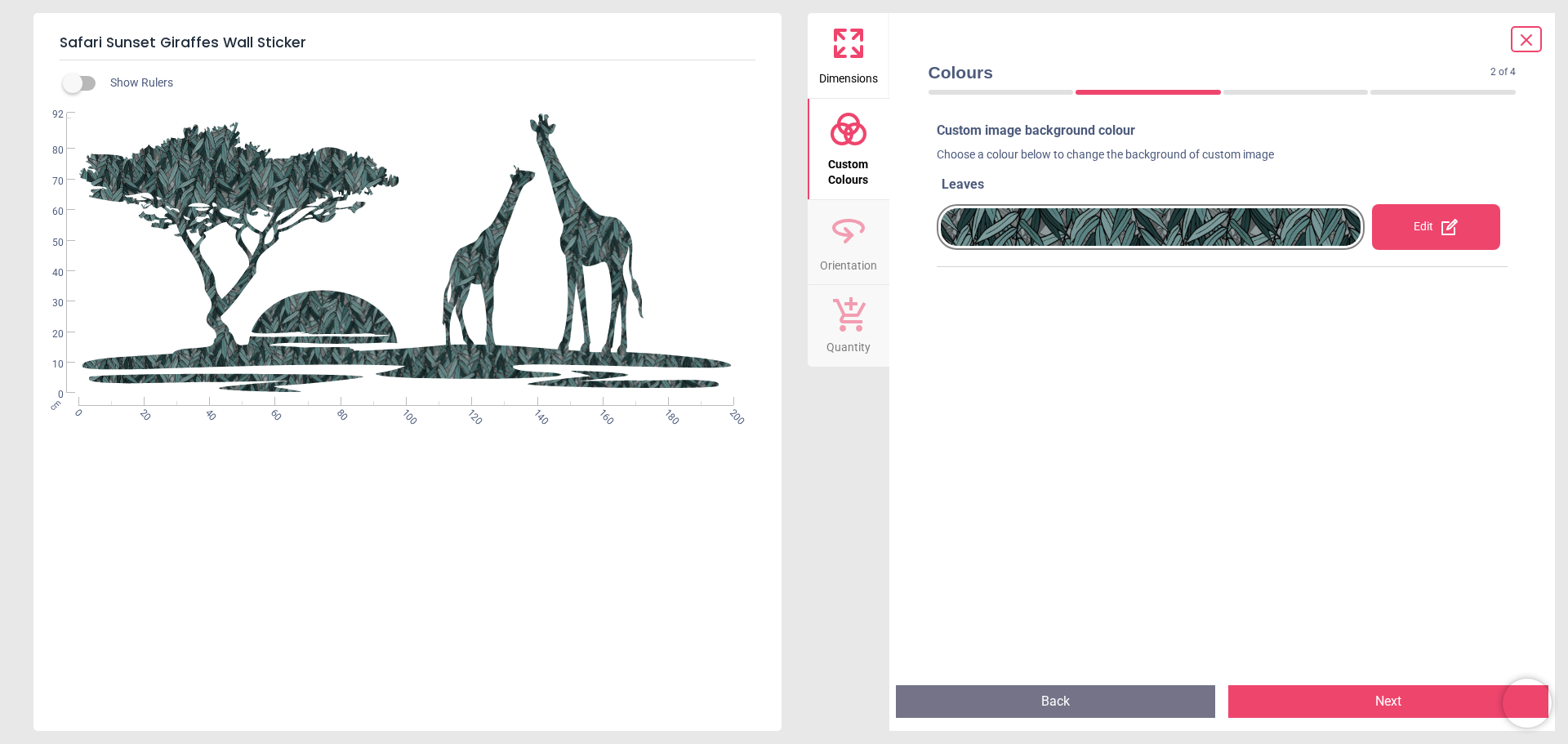
click at [858, 223] on icon at bounding box center [849, 228] width 30 height 15
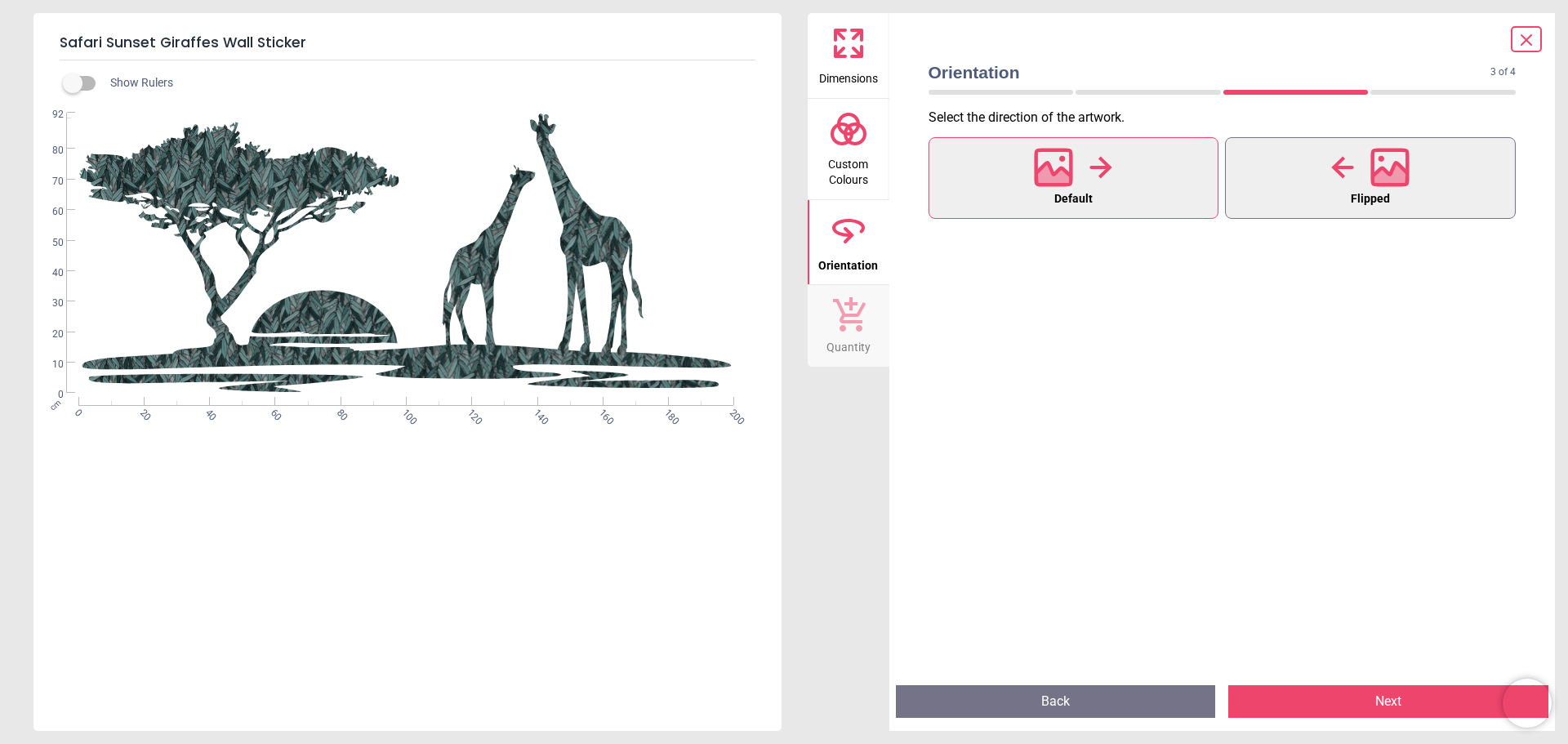
click at [1406, 165] on icon at bounding box center [1391, 167] width 35 height 35
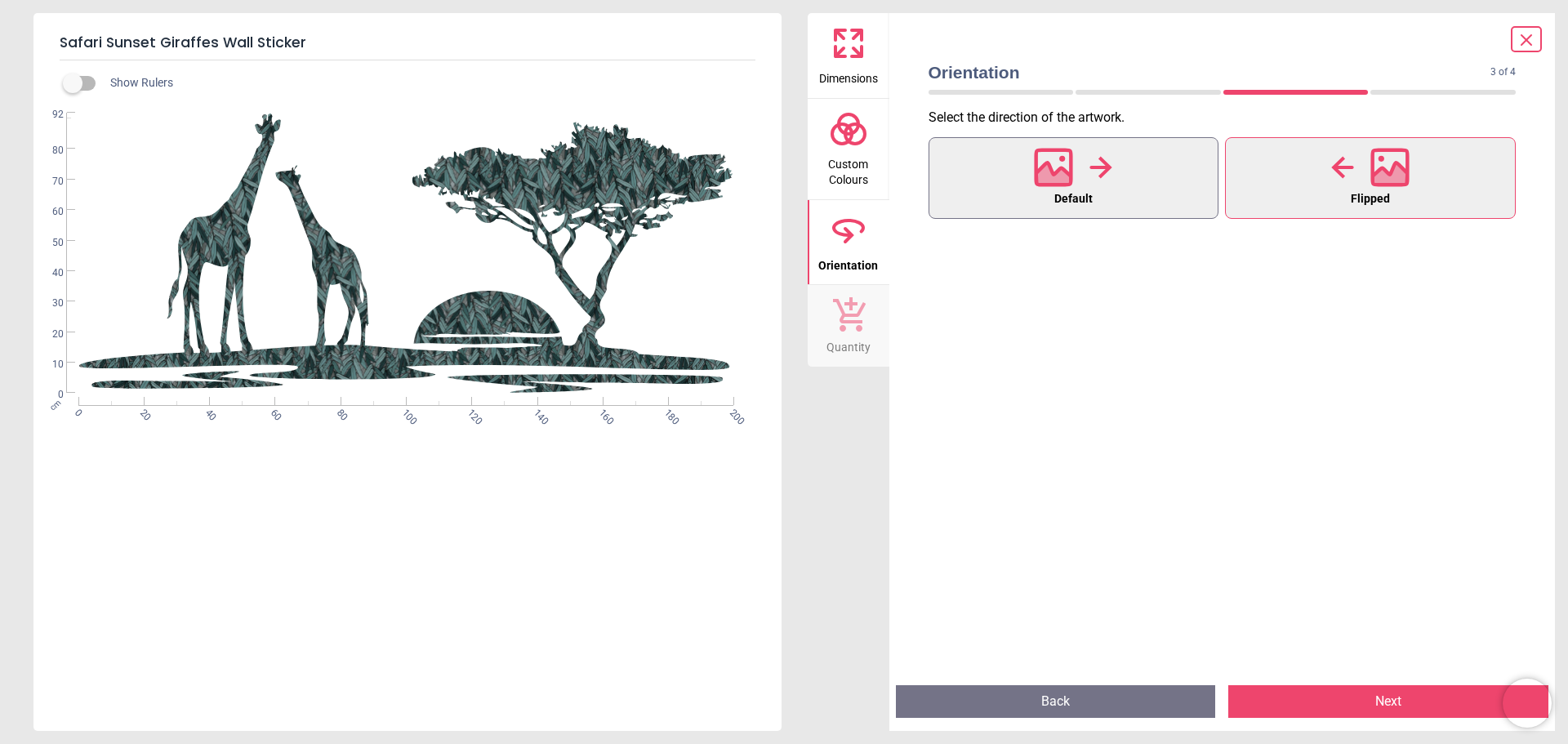
click at [1106, 187] on div at bounding box center [1073, 167] width 78 height 43
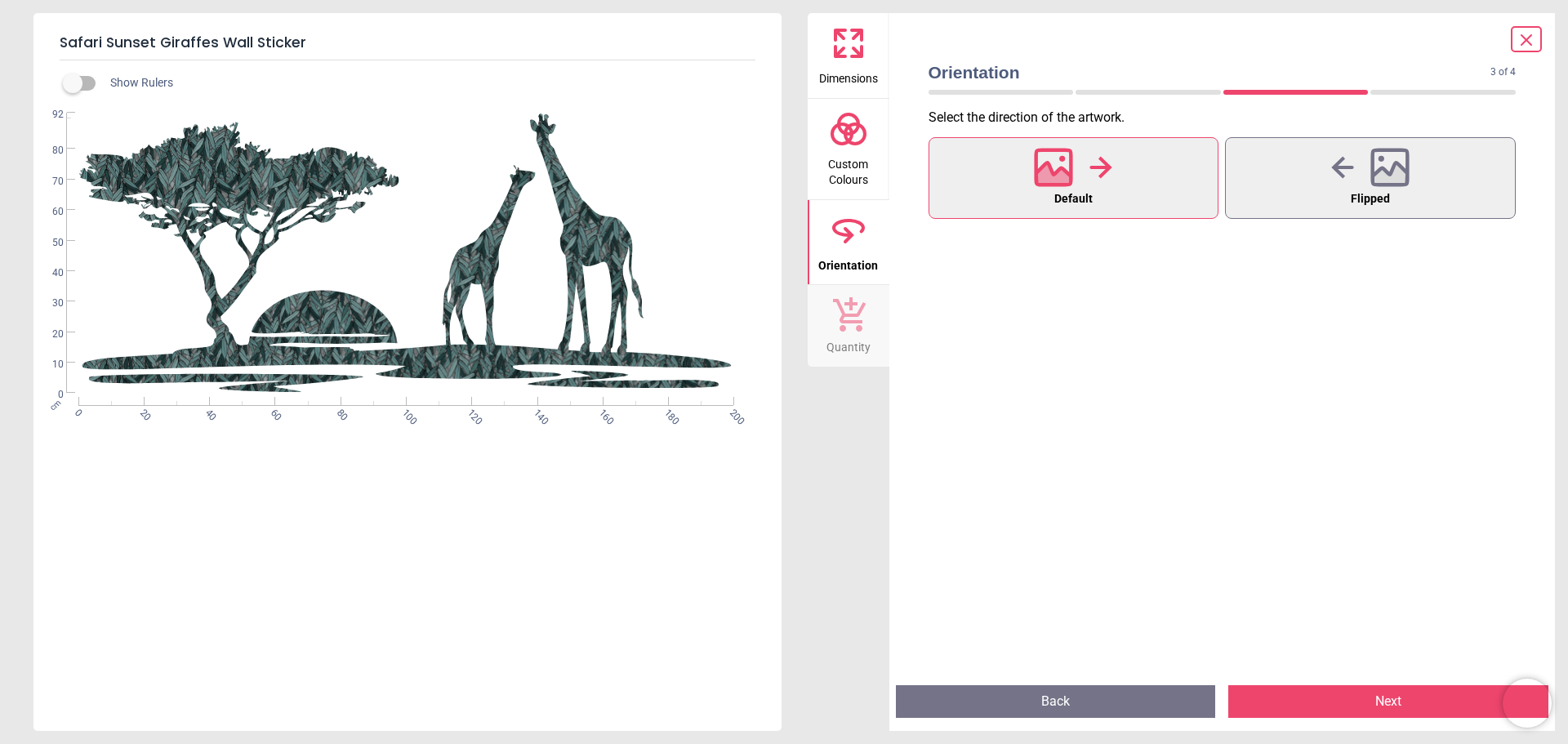
click at [860, 329] on icon at bounding box center [849, 314] width 32 height 34
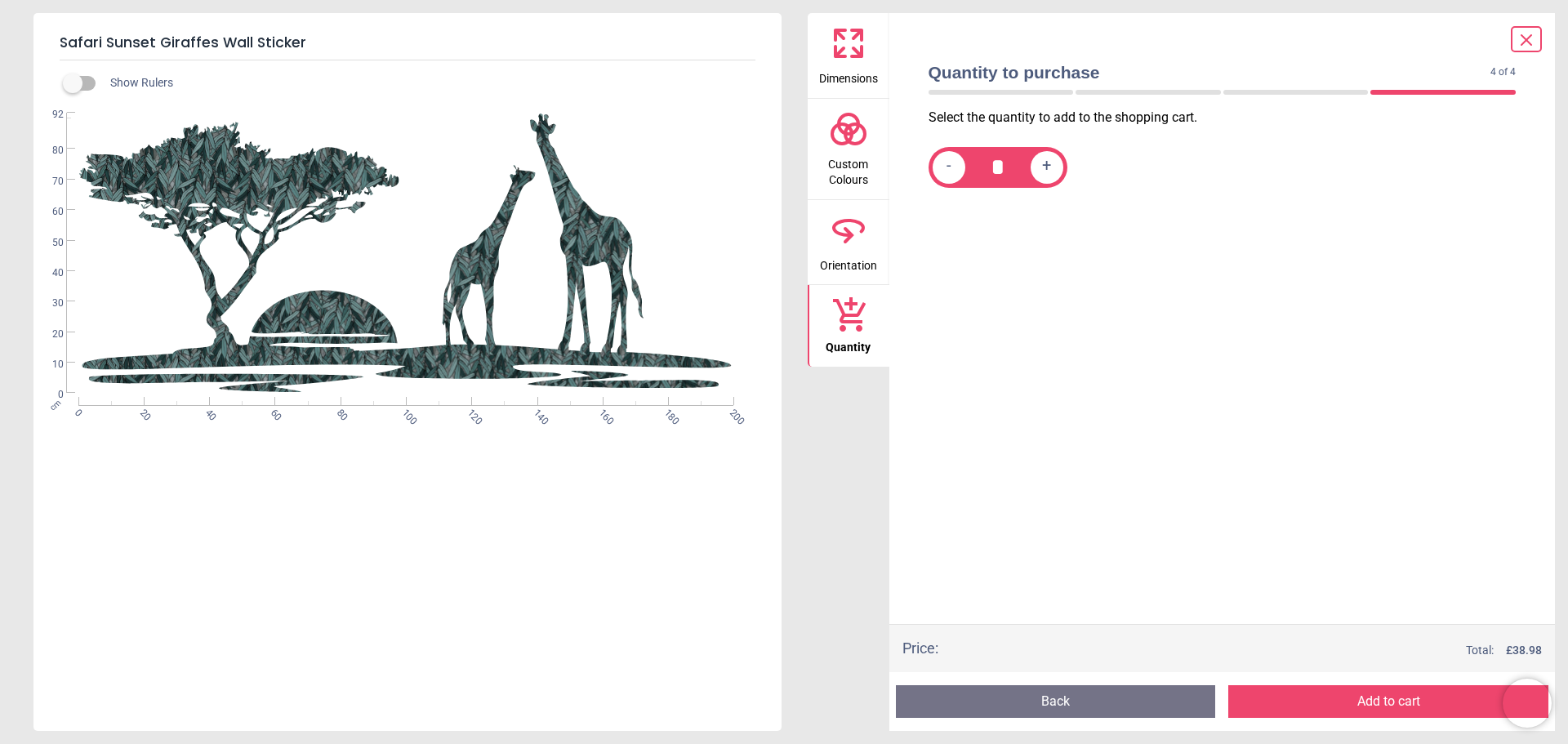
drag, startPoint x: 851, startPoint y: 152, endPoint x: 862, endPoint y: 151, distance: 11.0
click at [851, 151] on span "Custom Colours" at bounding box center [849, 168] width 78 height 40
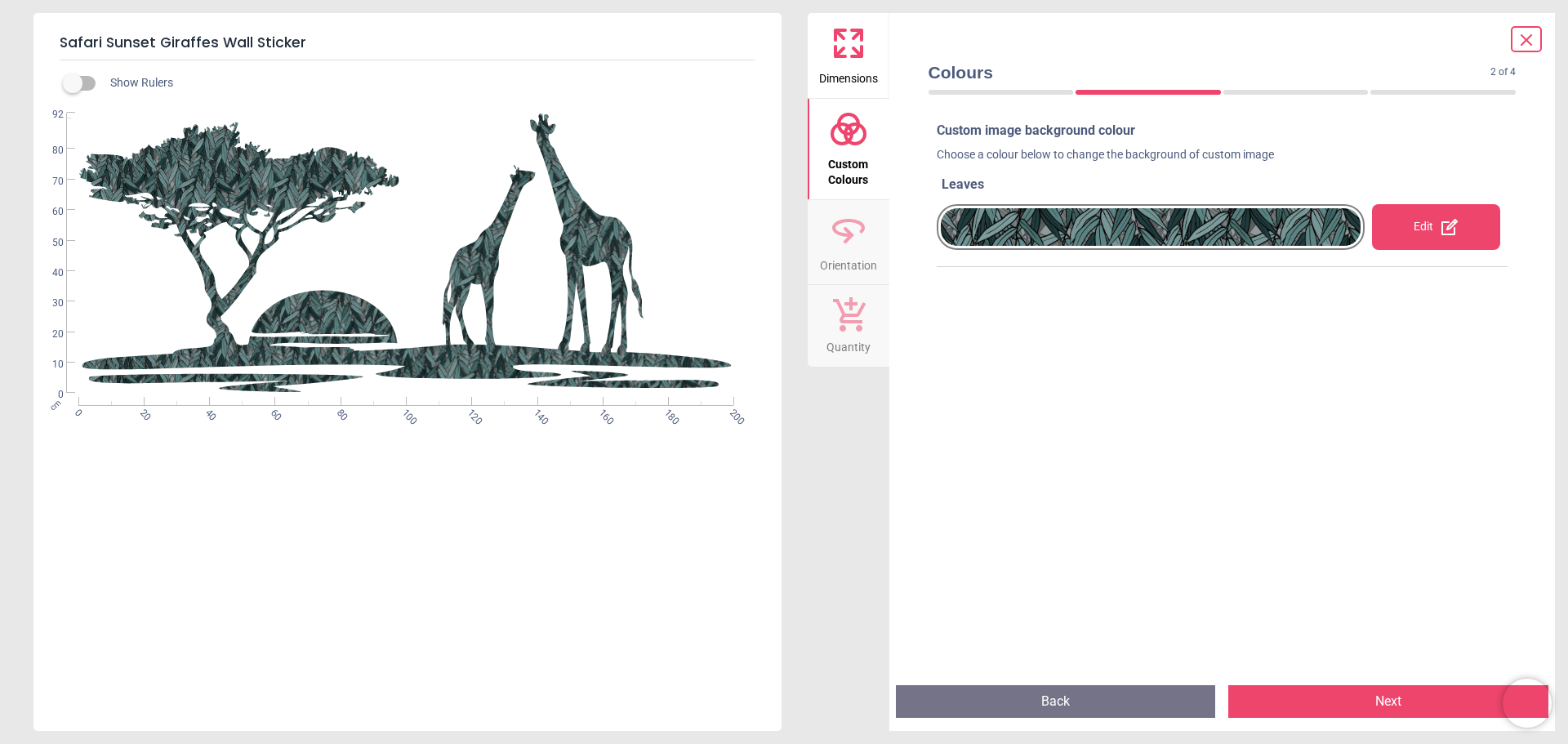
click at [1428, 234] on div "Edit" at bounding box center [1436, 227] width 128 height 46
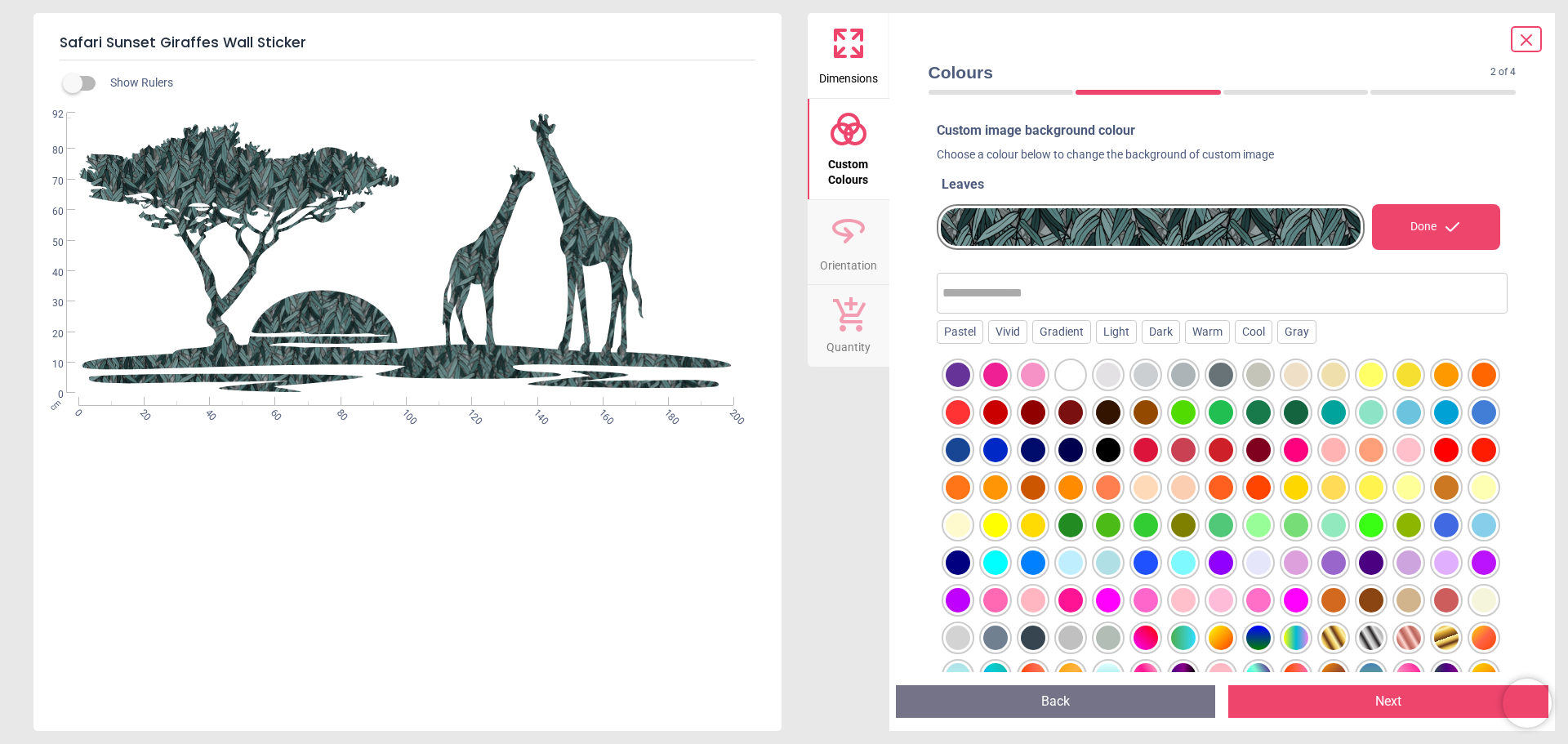
click at [1308, 410] on div at bounding box center [1296, 412] width 24 height 24
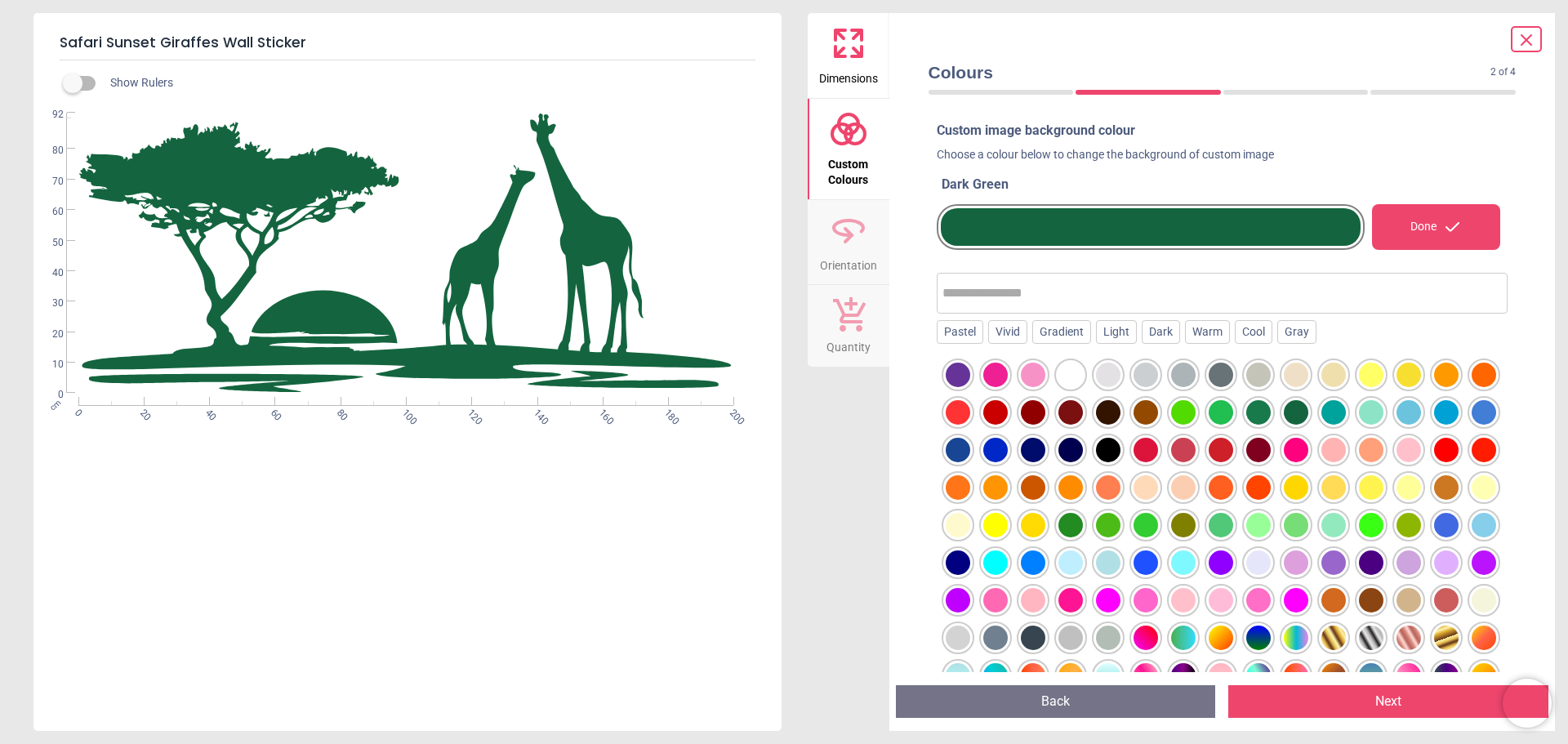
click at [1121, 450] on div at bounding box center [1108, 450] width 24 height 24
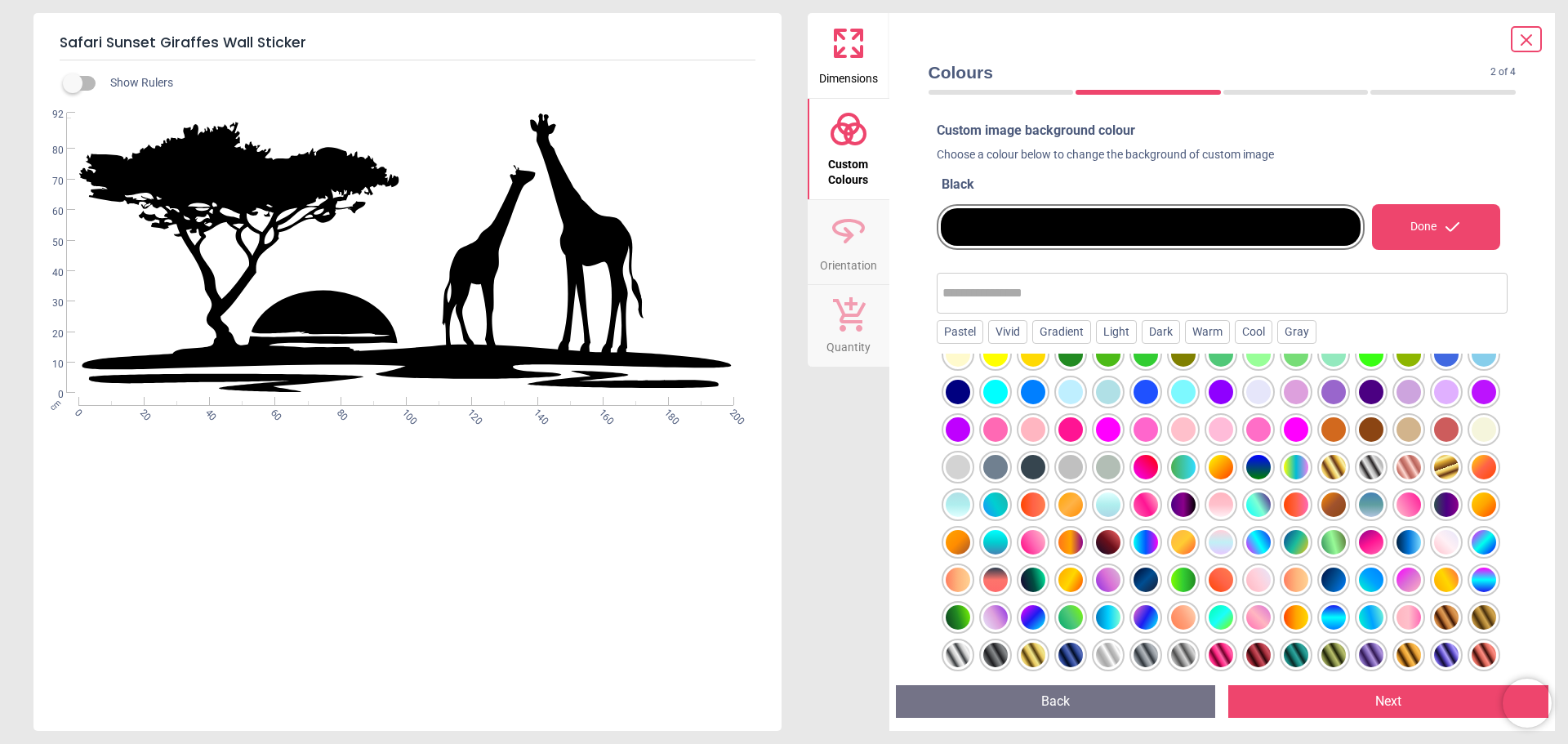
scroll to position [132, 0]
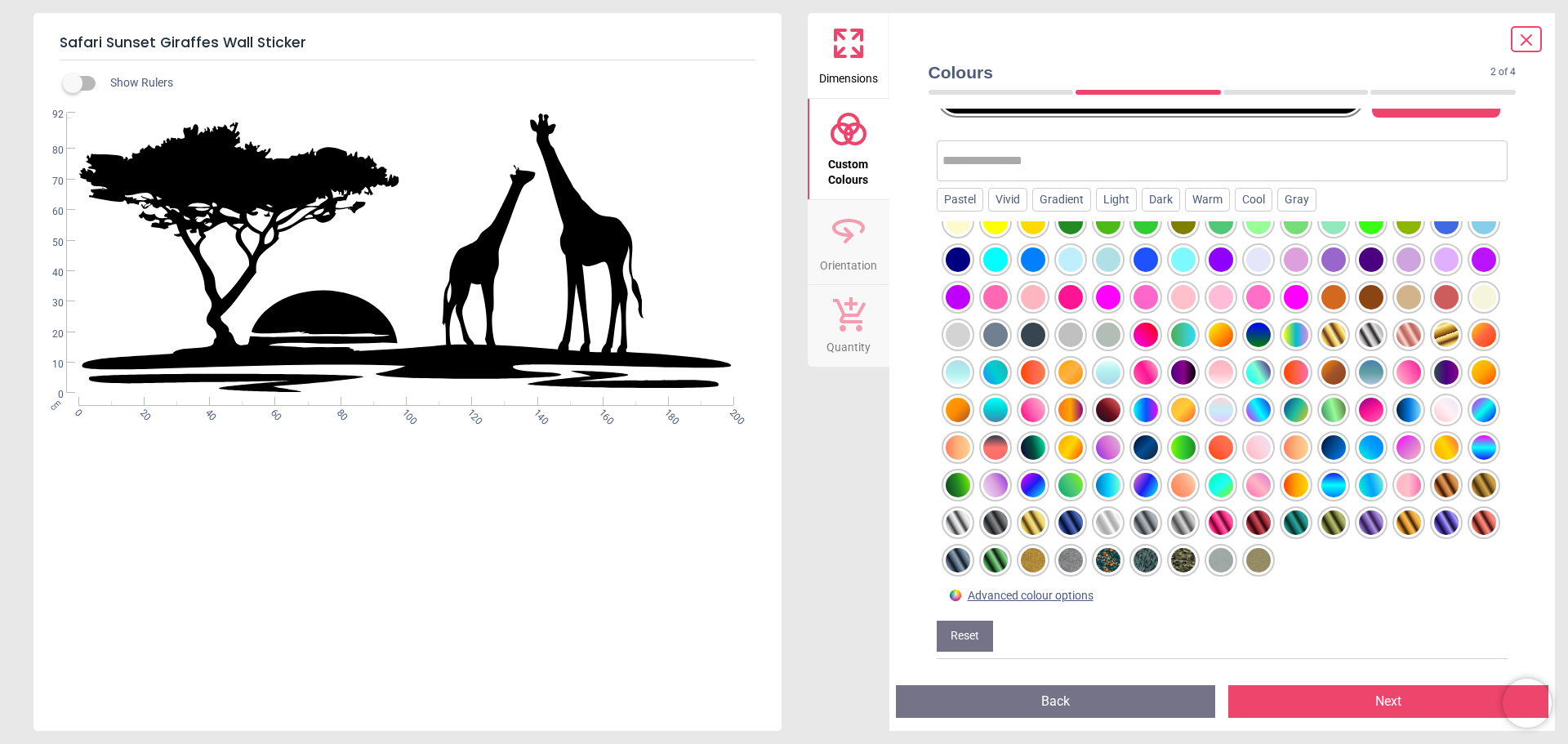
click at [1134, 565] on div at bounding box center [1146, 560] width 24 height 24
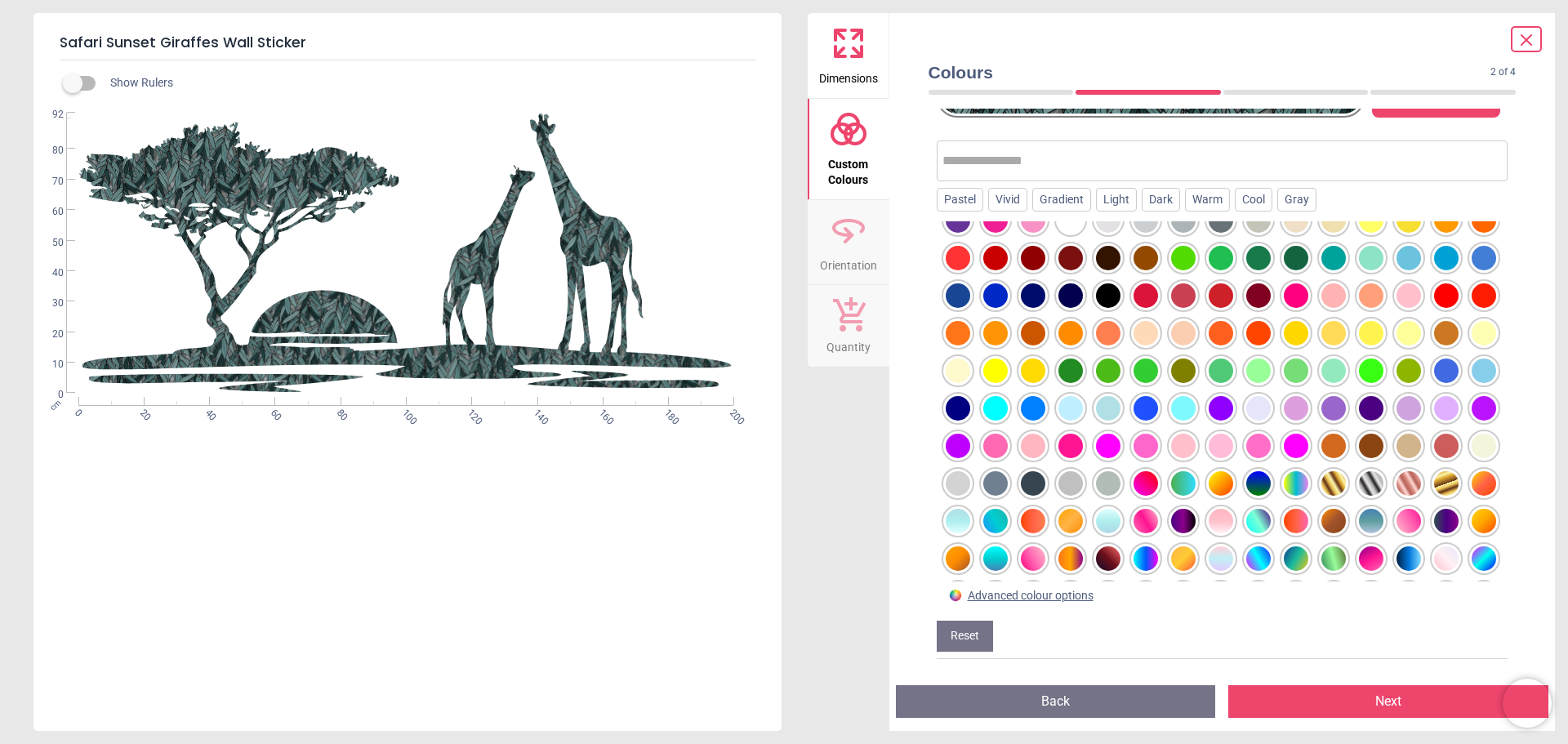
scroll to position [0, 0]
